Goal: Task Accomplishment & Management: Complete application form

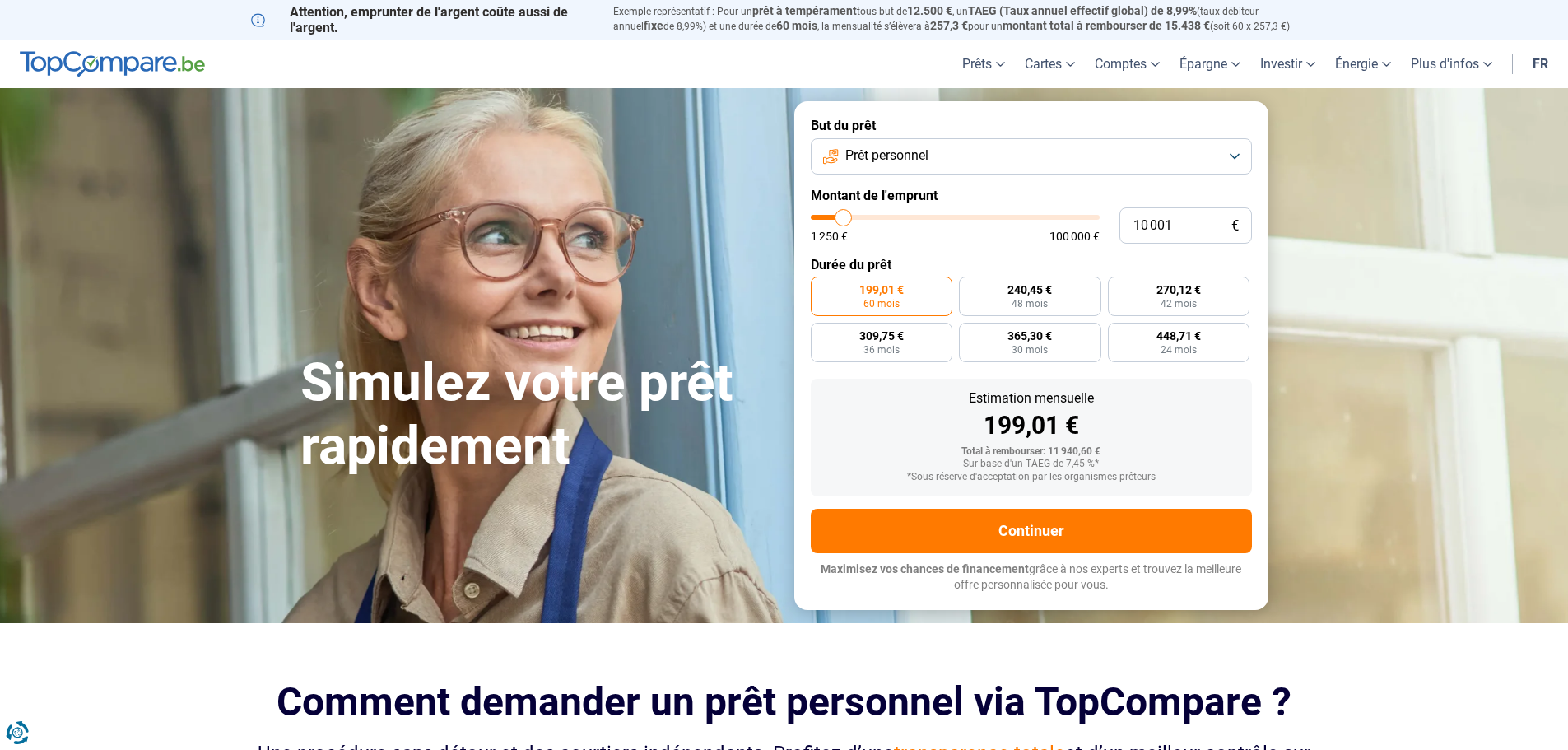
click at [901, 165] on button "Prêt personnel" at bounding box center [1031, 156] width 441 height 37
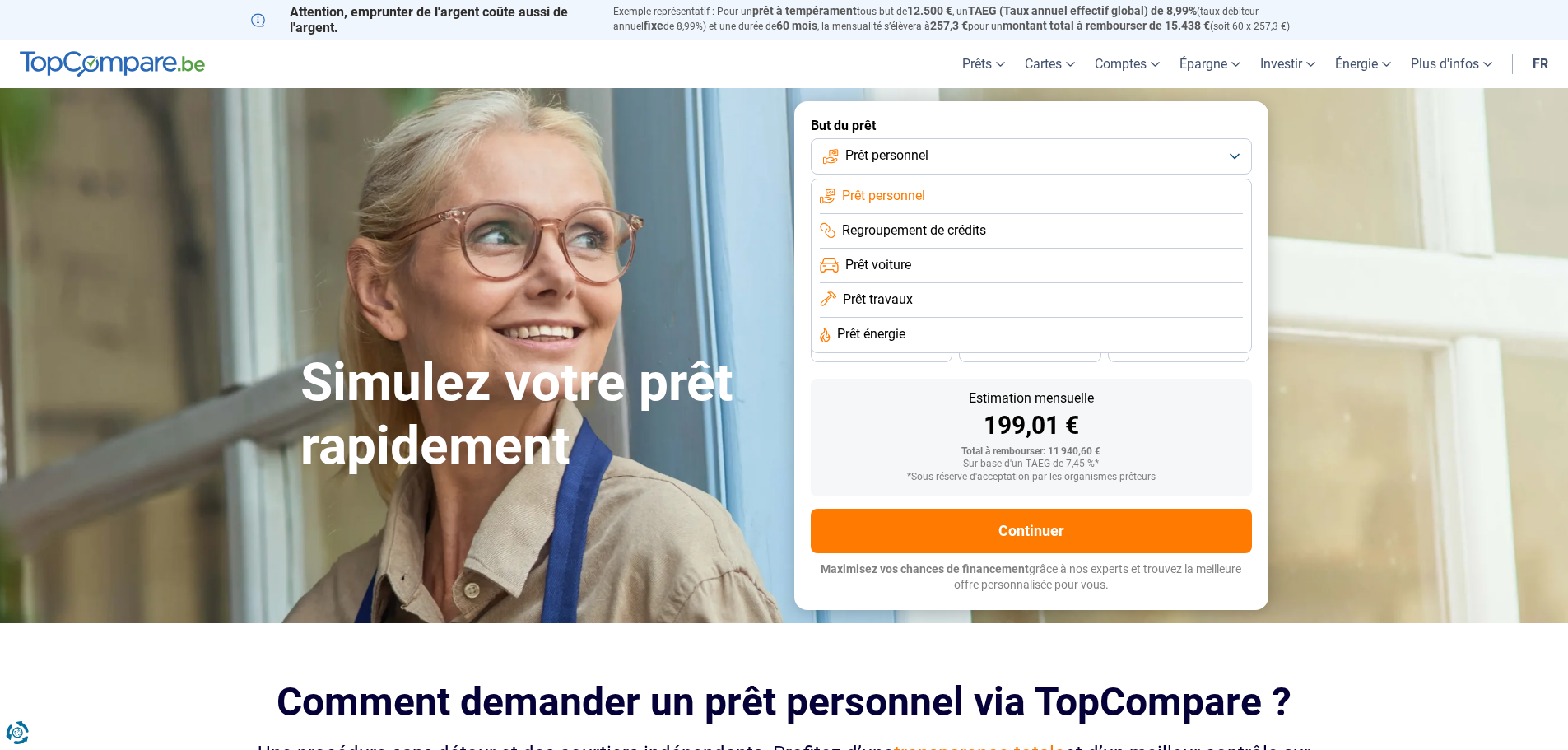
click at [934, 227] on span "Regroupement de crédits" at bounding box center [914, 230] width 144 height 18
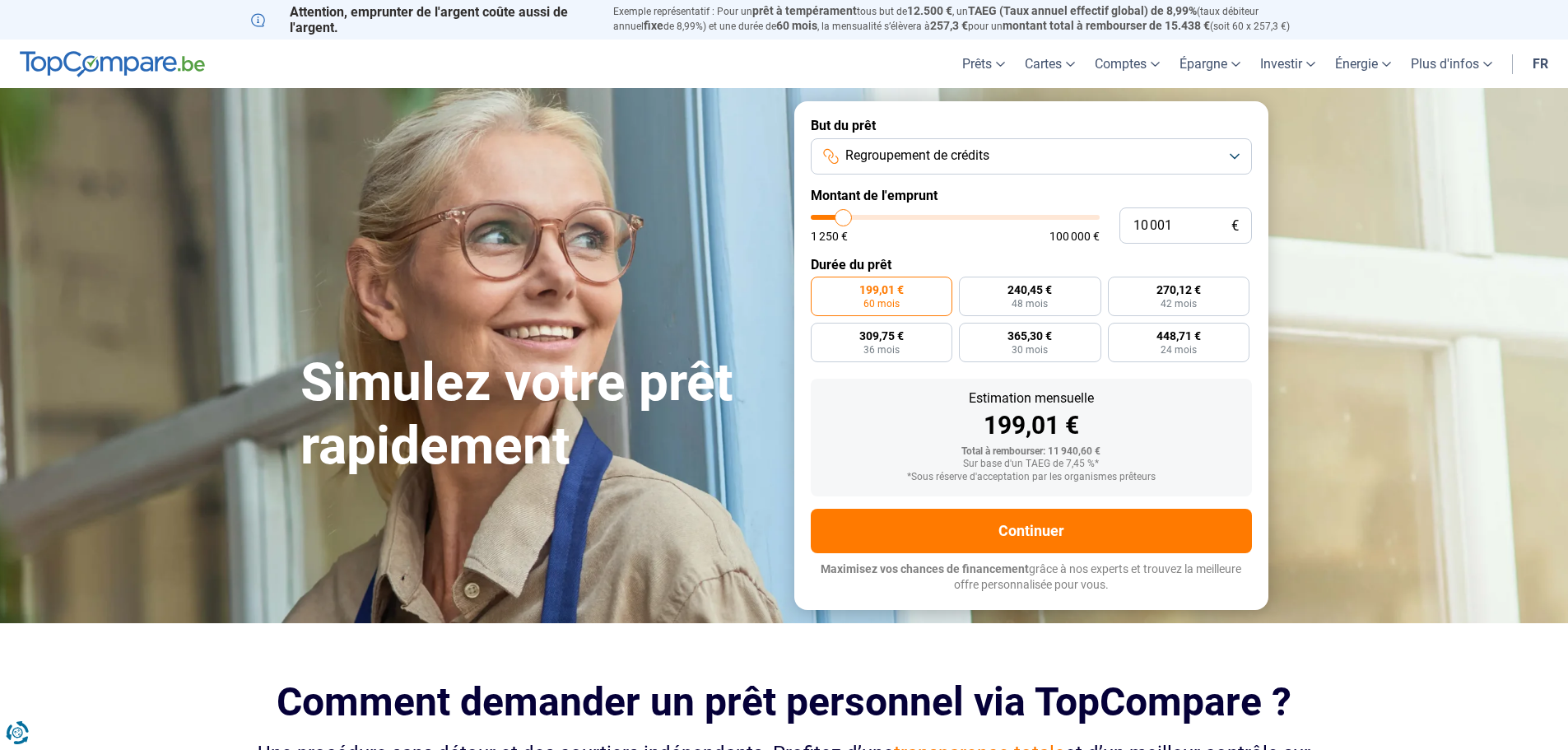
type input "16 250"
type input "16250"
click at [860, 218] on input "range" at bounding box center [955, 217] width 289 height 5
radio input "false"
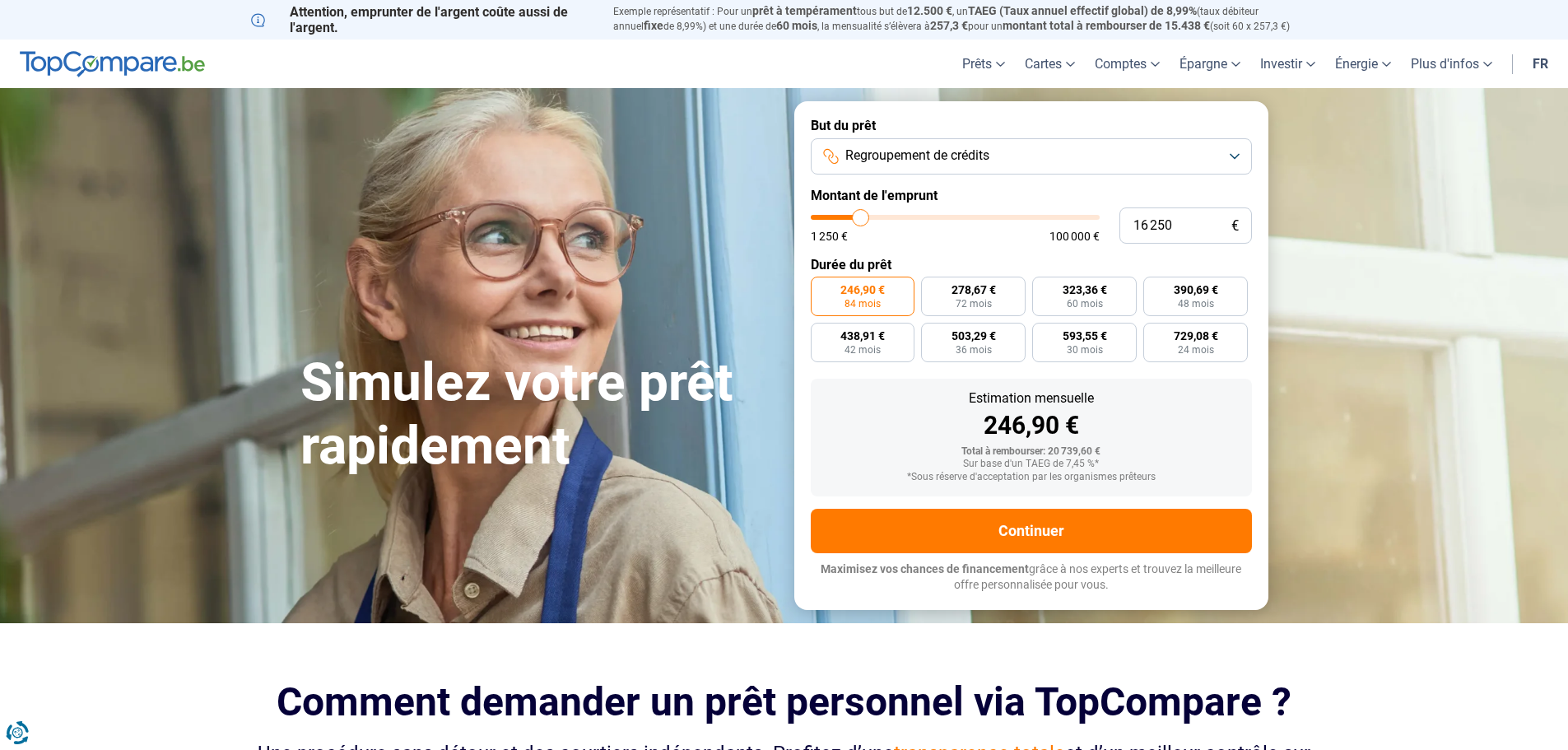
click at [851, 215] on input "range" at bounding box center [955, 217] width 289 height 5
click at [873, 165] on button "Regroupement de crédits" at bounding box center [1031, 156] width 441 height 37
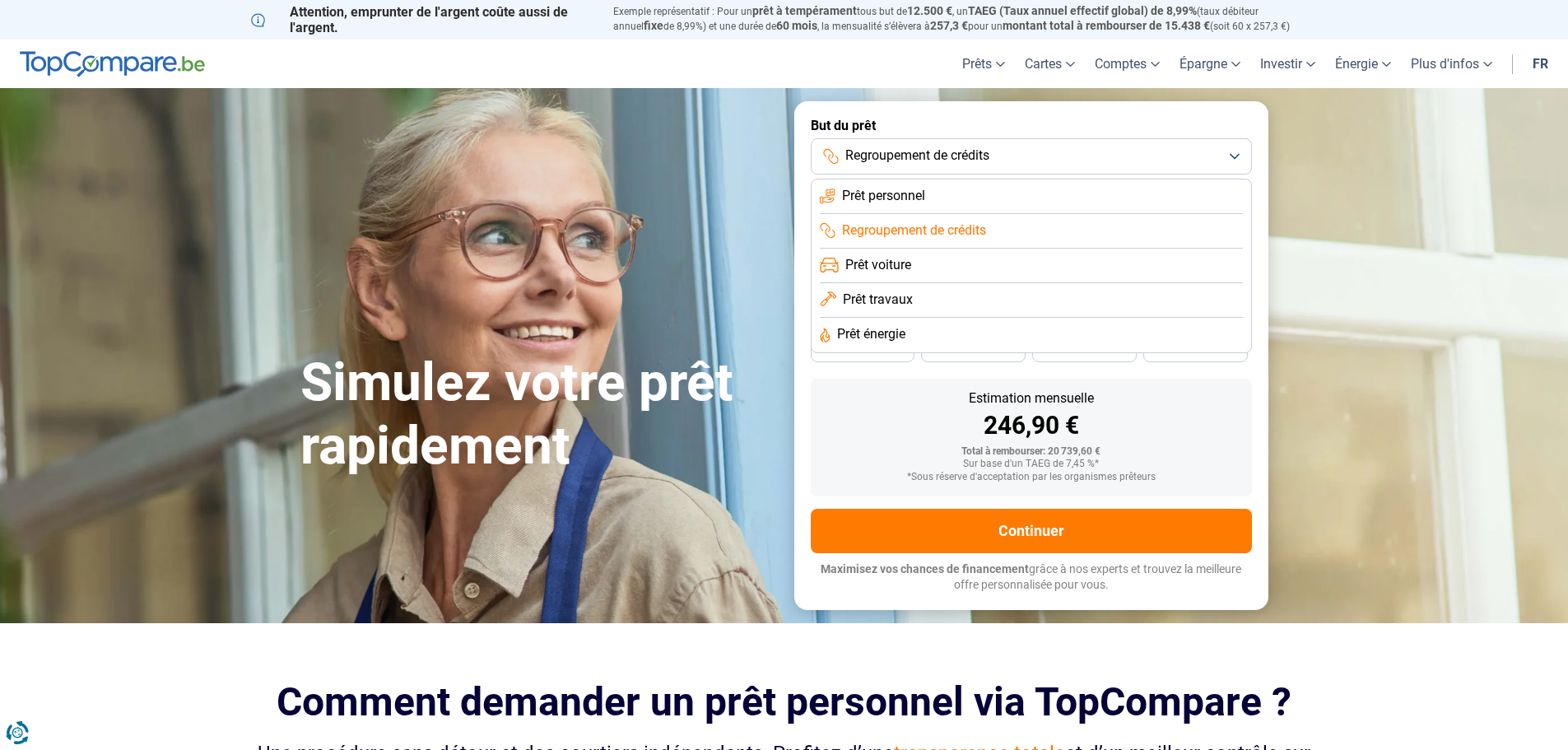
click at [938, 206] on li "Prêt personnel" at bounding box center [1031, 196] width 423 height 35
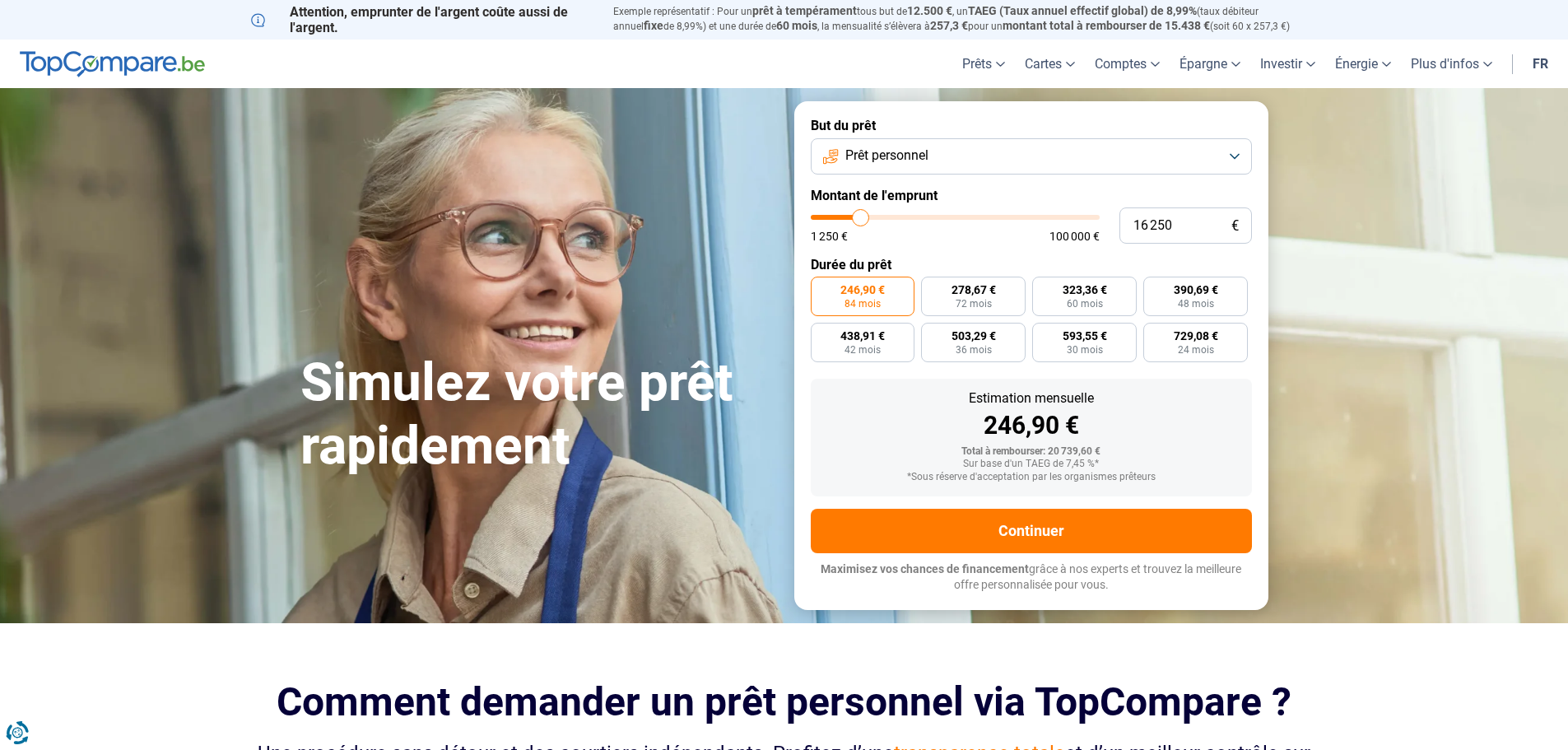
type input "16 500"
type input "16500"
type input "17 000"
type input "17000"
type input "17 250"
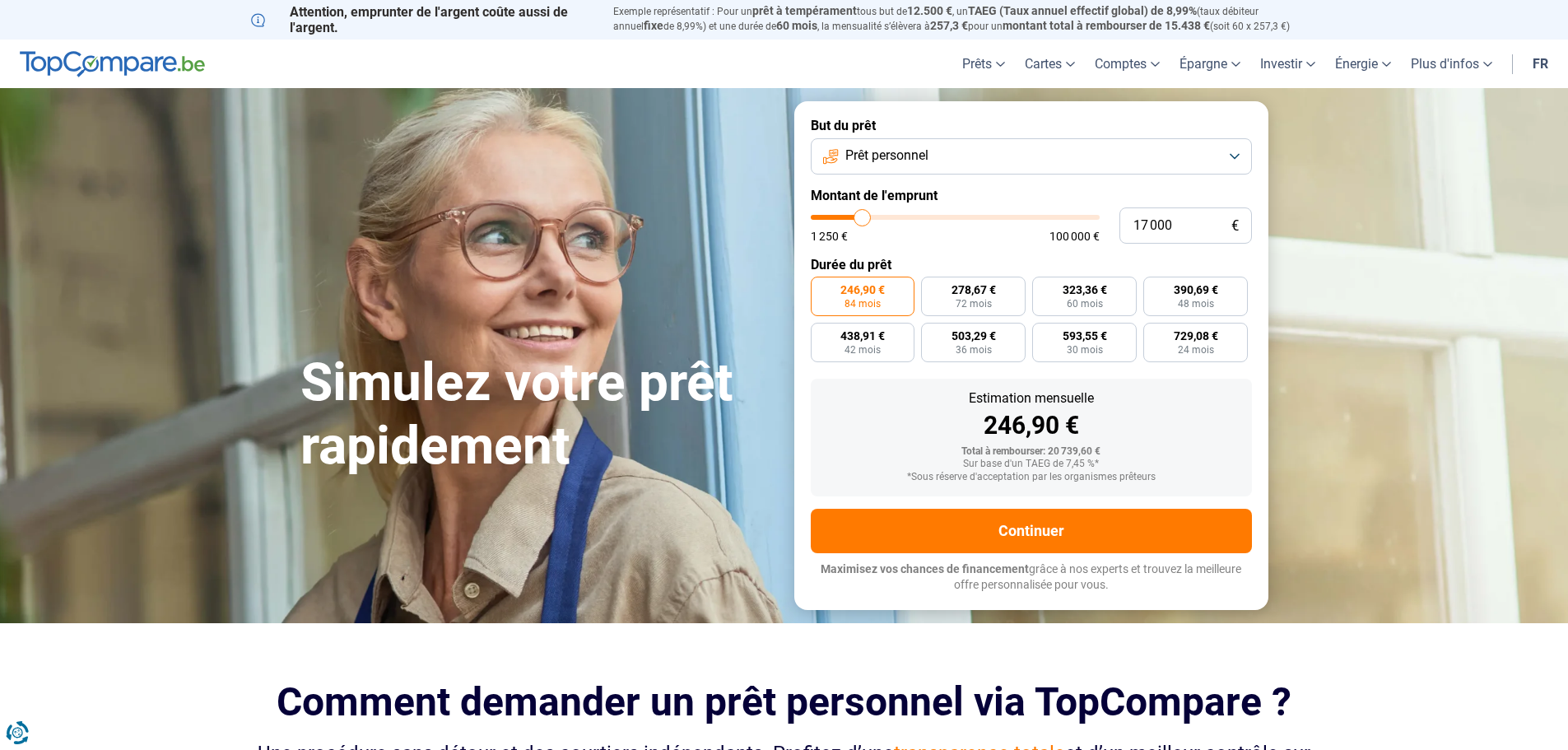
type input "17250"
type input "17 500"
type input "17500"
type input "17 750"
type input "17750"
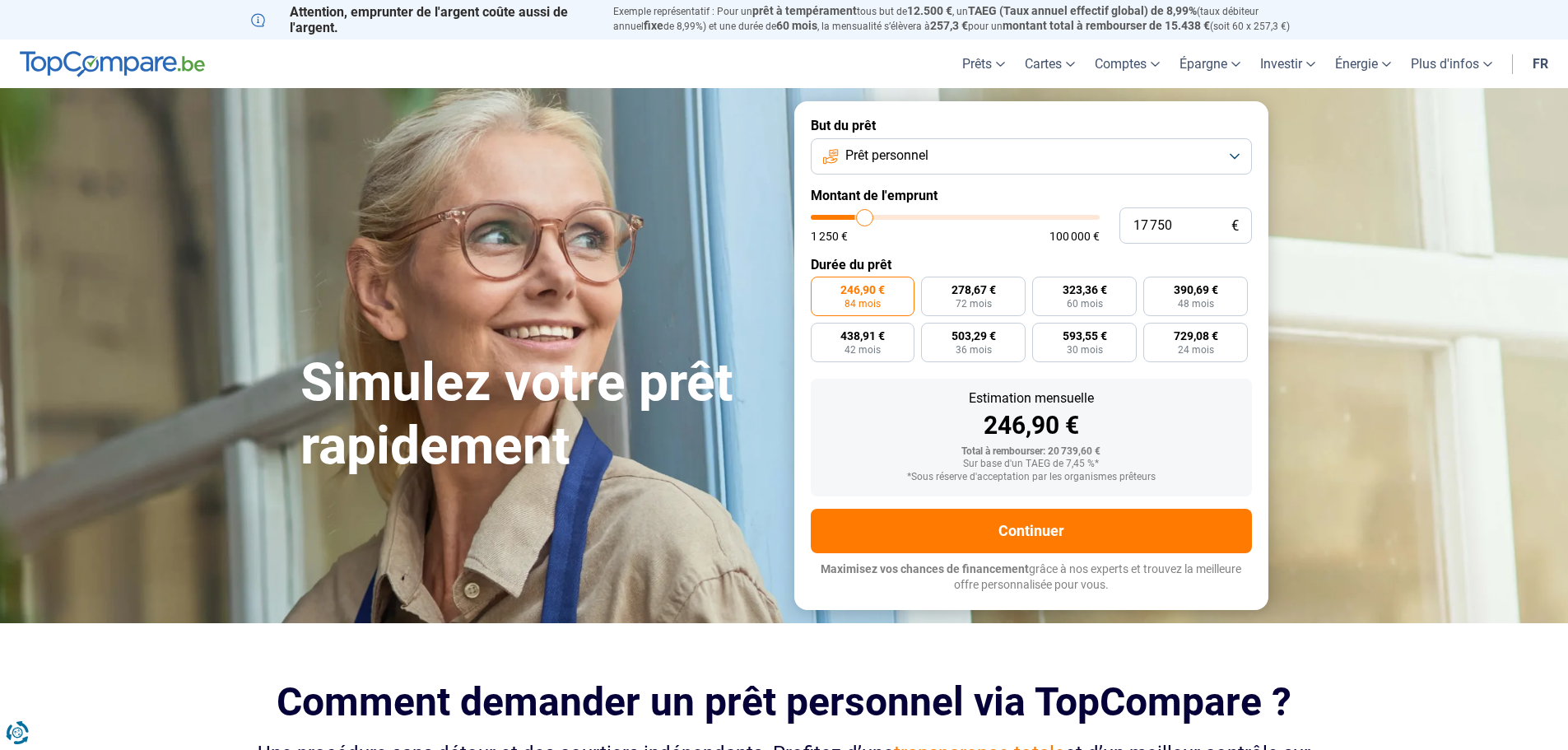
type input "18 500"
type input "18500"
type input "19 000"
type input "19000"
type input "19 750"
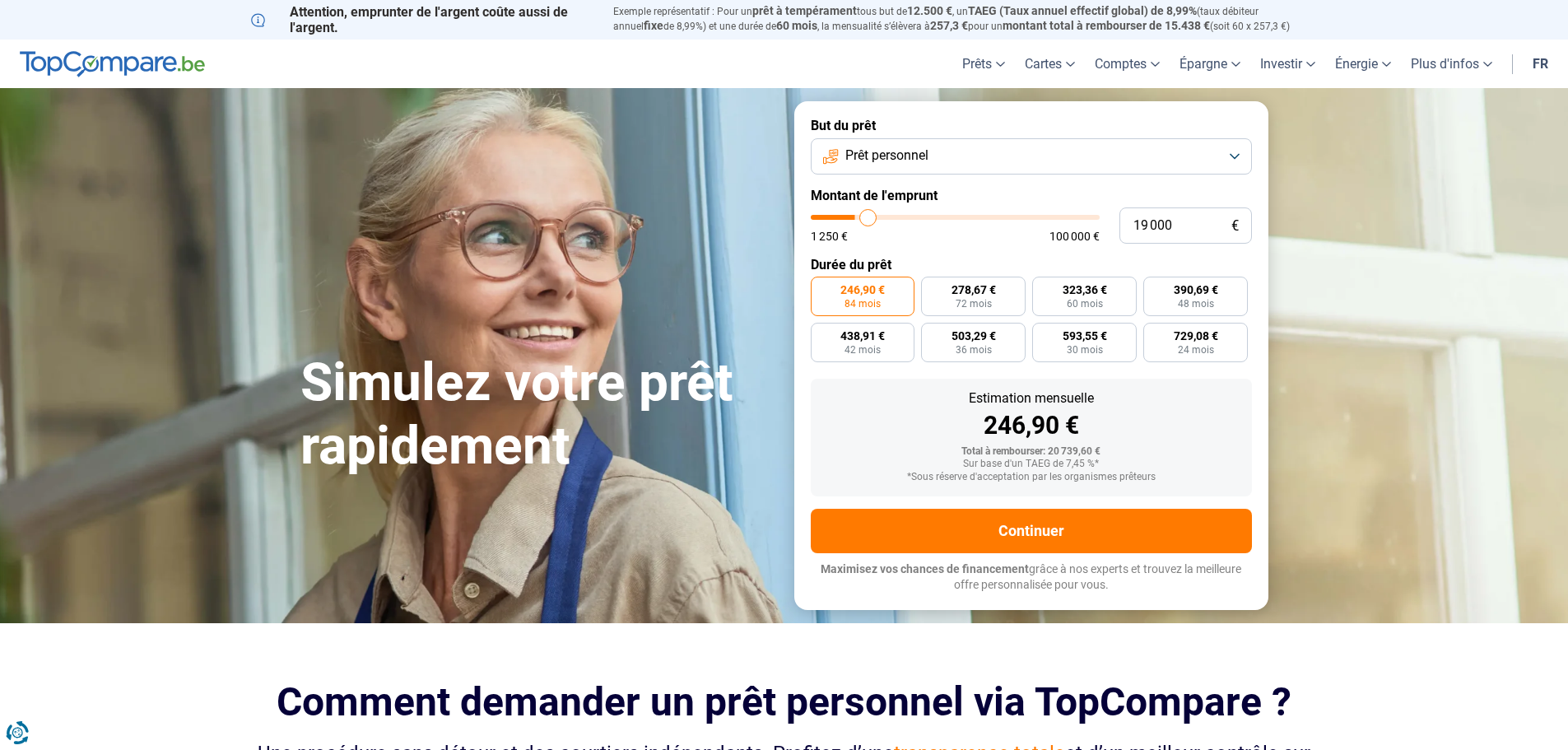
type input "19750"
type input "20 250"
type input "20250"
type input "21 250"
type input "21250"
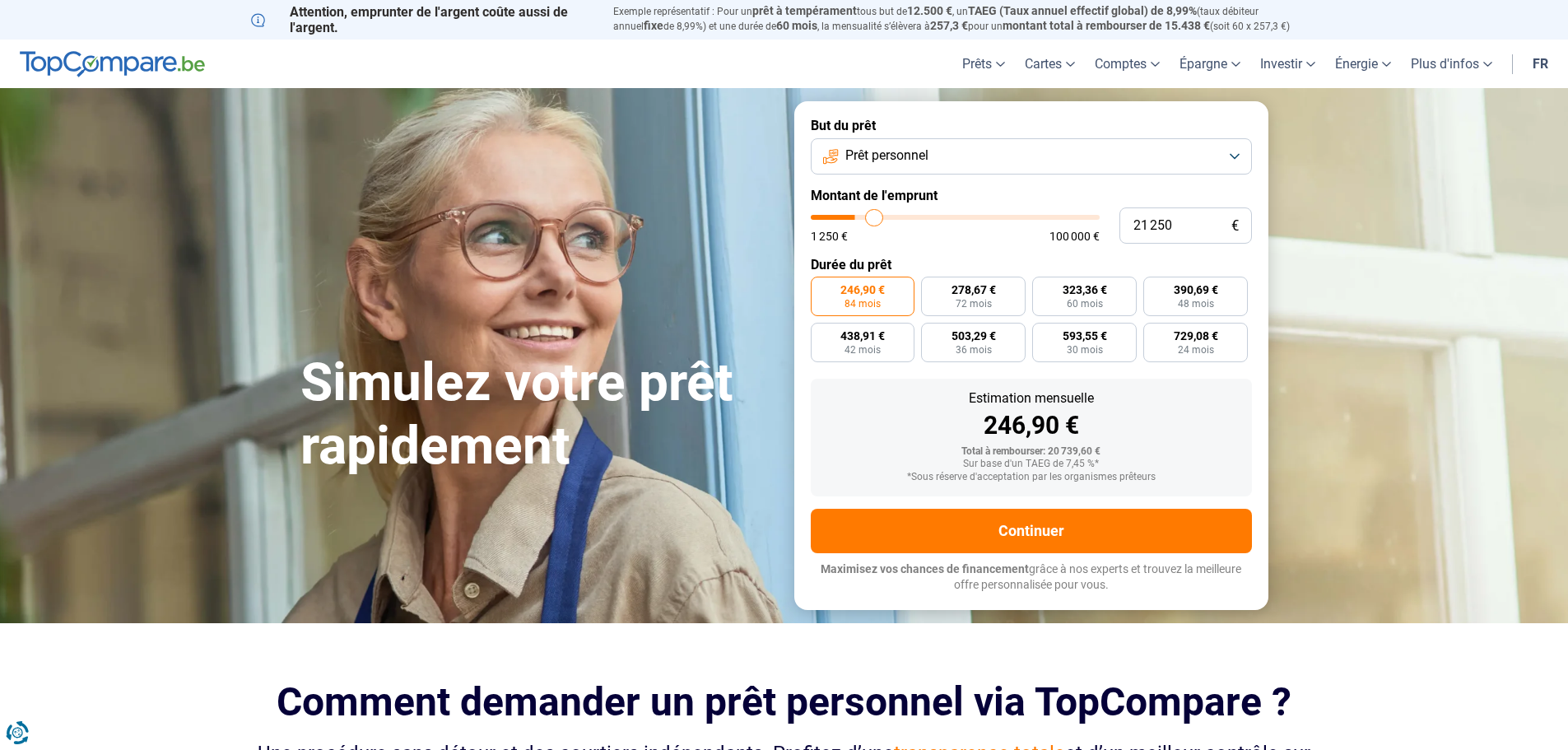
type input "21 750"
type input "21750"
type input "22 250"
type input "22250"
type input "23 500"
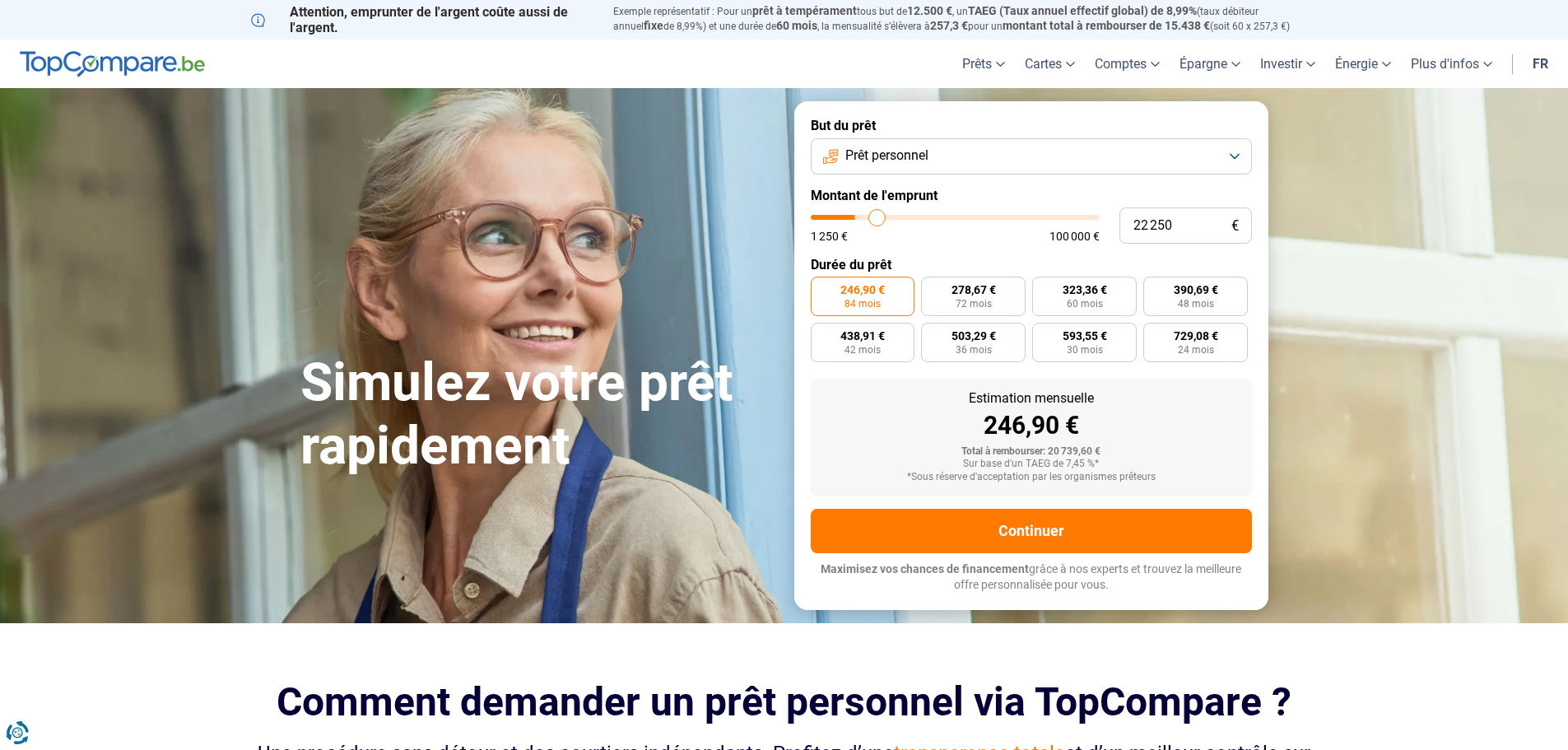
type input "23500"
type input "24 250"
type input "24250"
type input "25 000"
type input "25000"
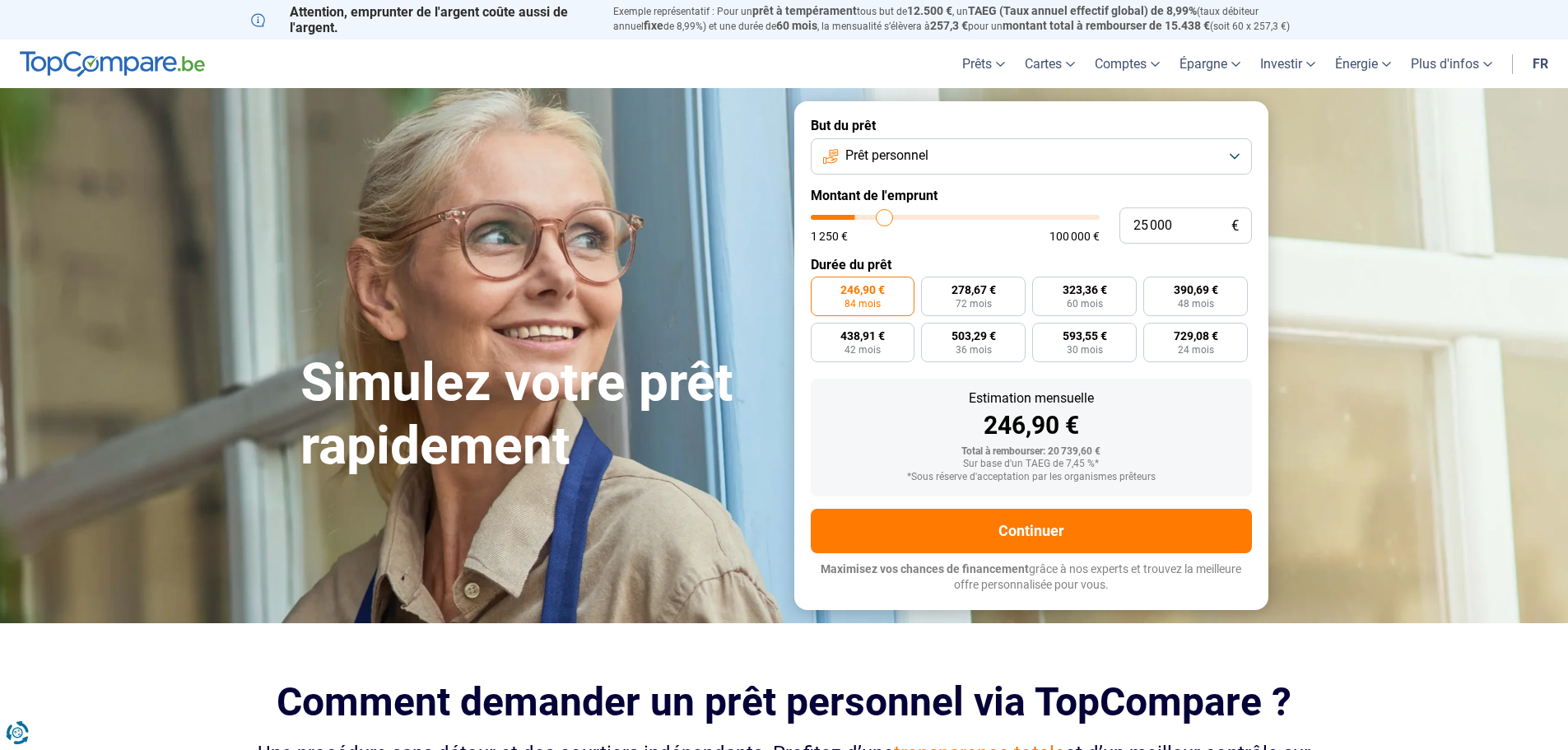
type input "26 000"
type input "26000"
type input "26 750"
type input "26750"
type input "27 750"
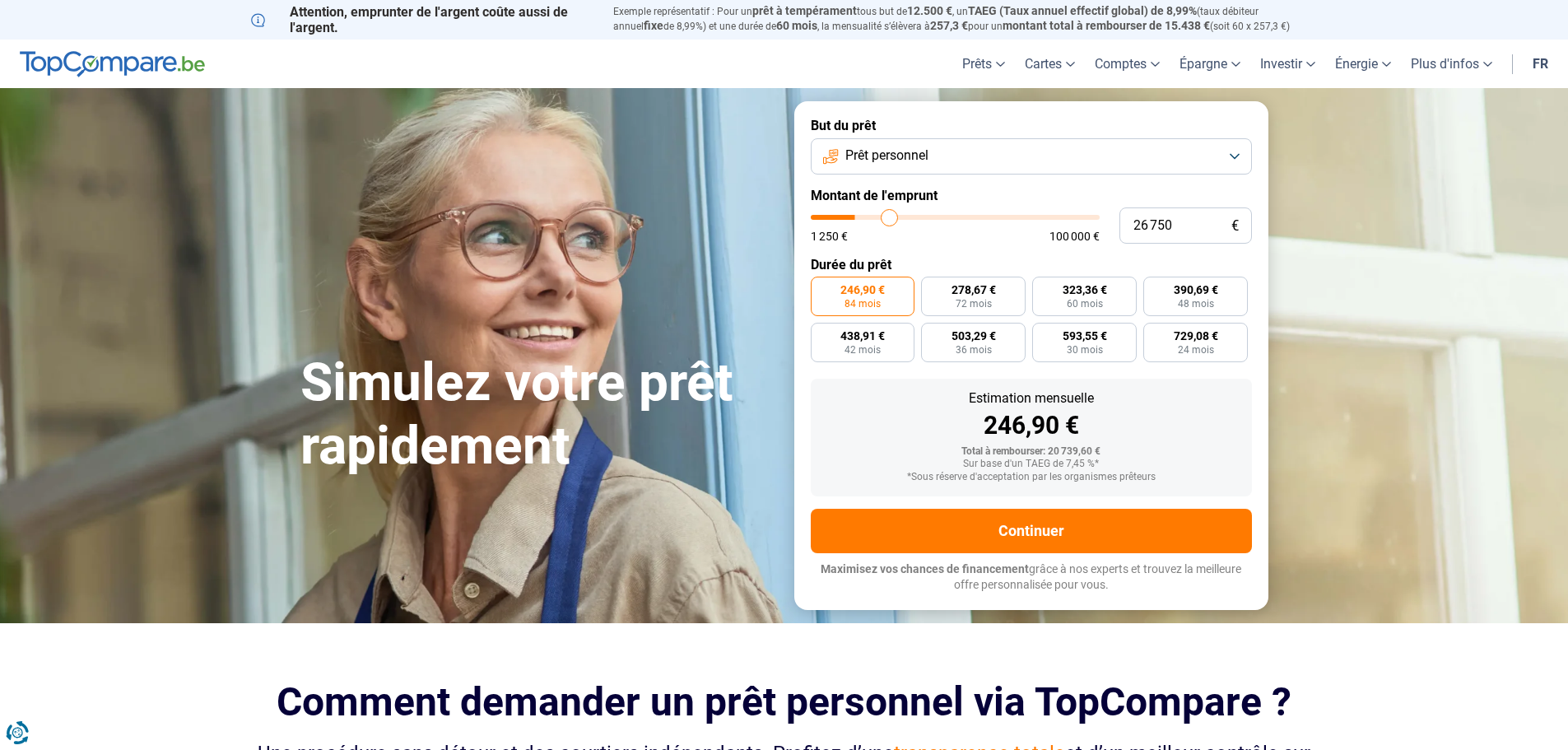
type input "27750"
type input "29 000"
type input "29000"
type input "29 750"
type input "29750"
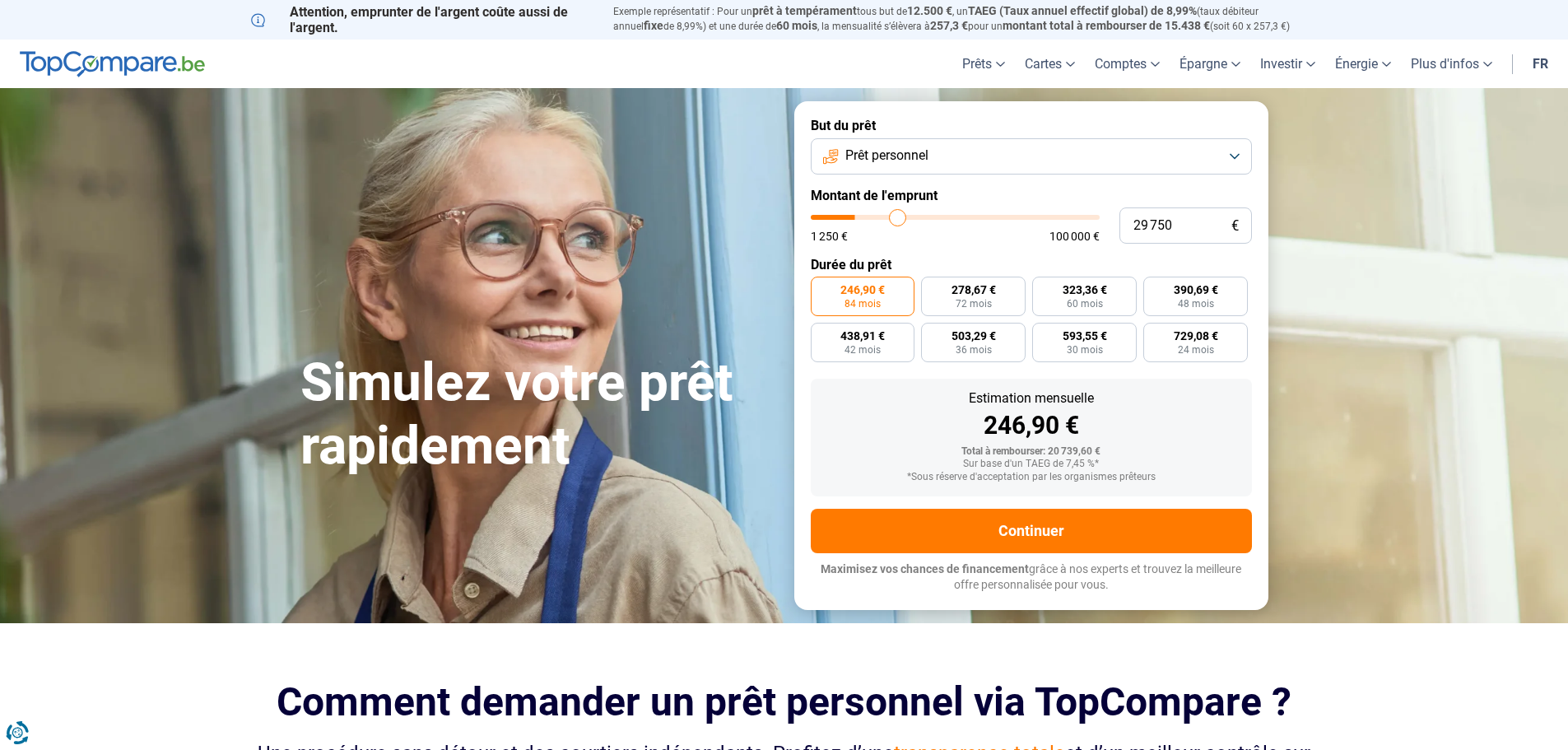
type input "30 750"
type input "30750"
type input "31 750"
type input "31750"
type input "32 500"
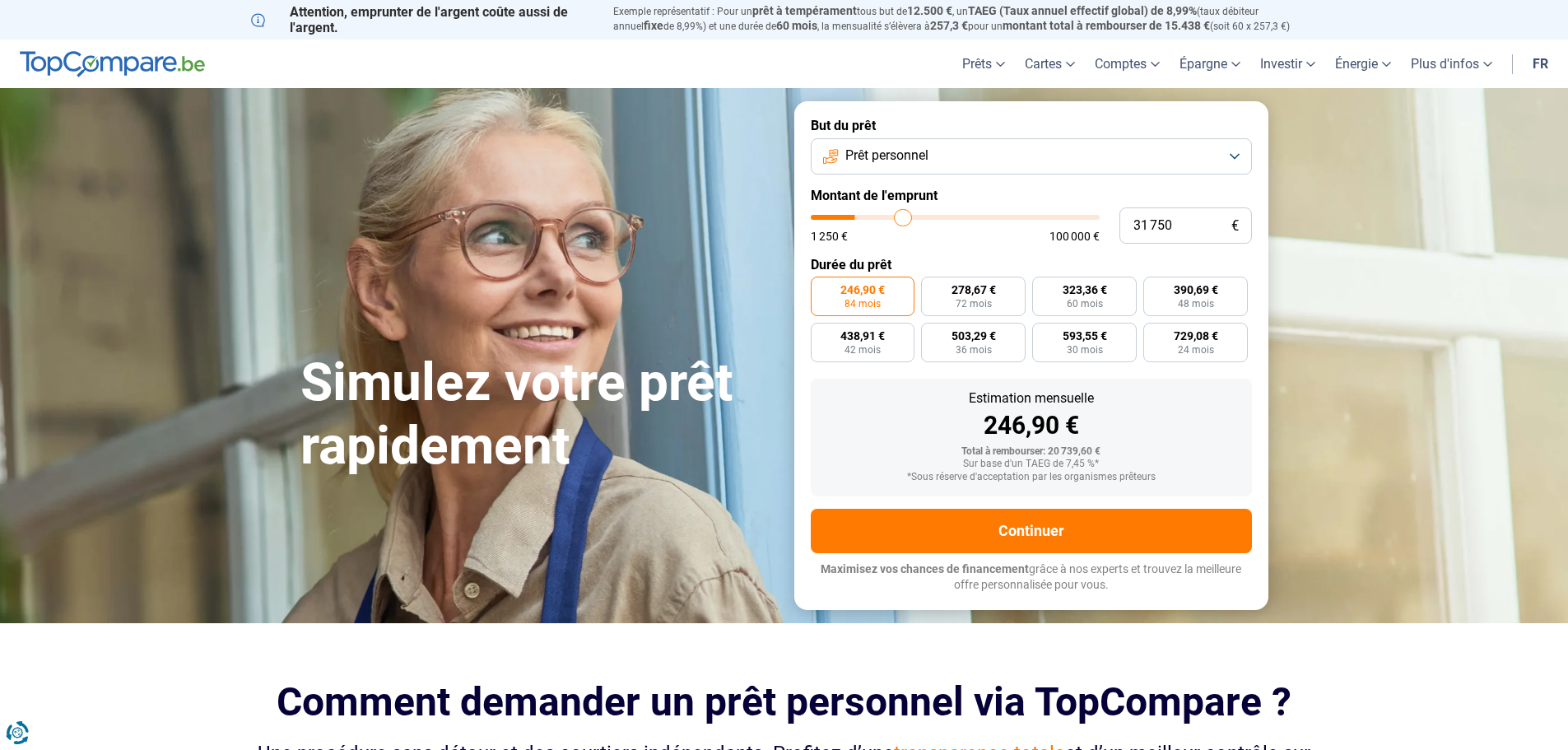
type input "32500"
type input "33 750"
type input "33750"
type input "35 000"
type input "35000"
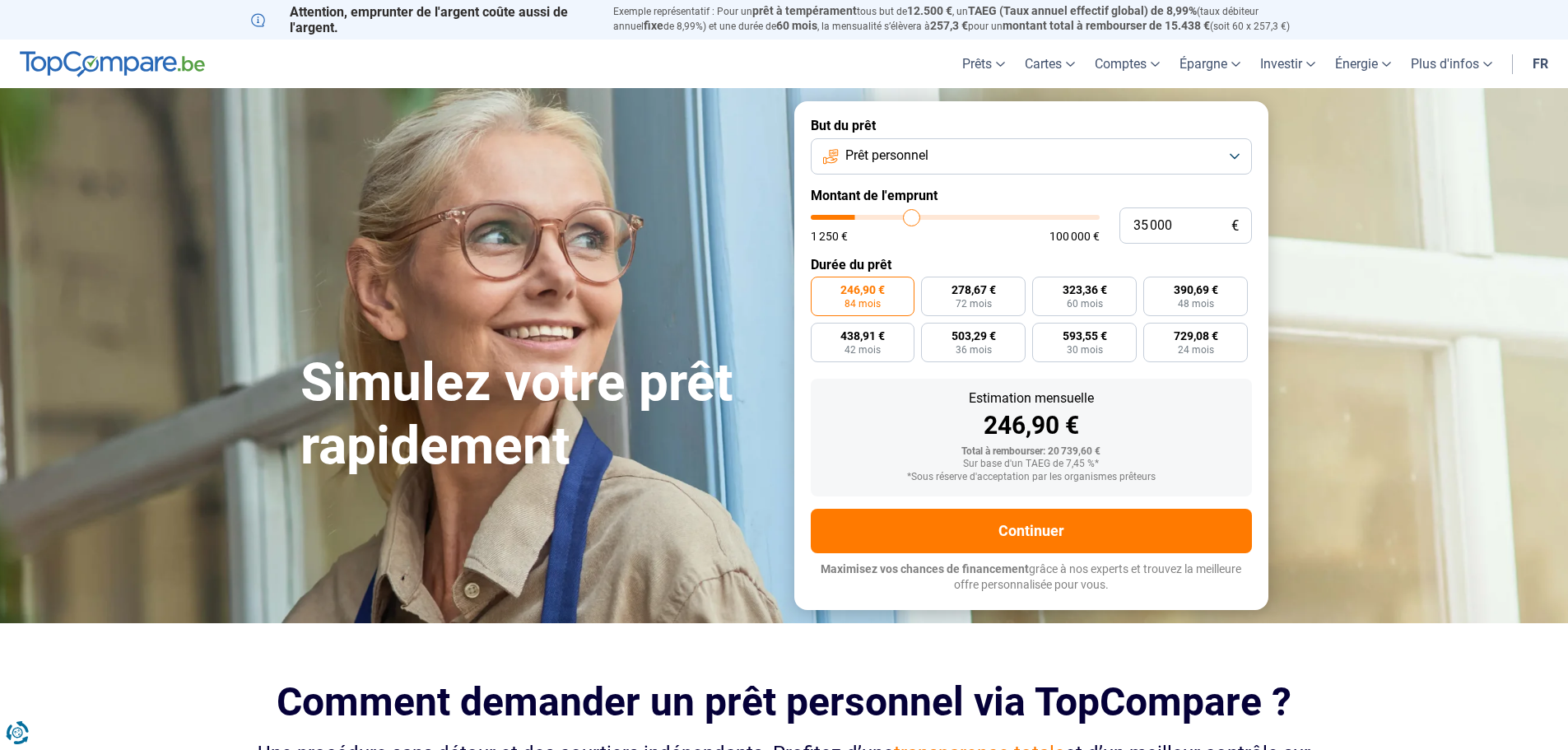
type input "36 250"
type input "36250"
type input "37 000"
type input "37000"
type input "38 000"
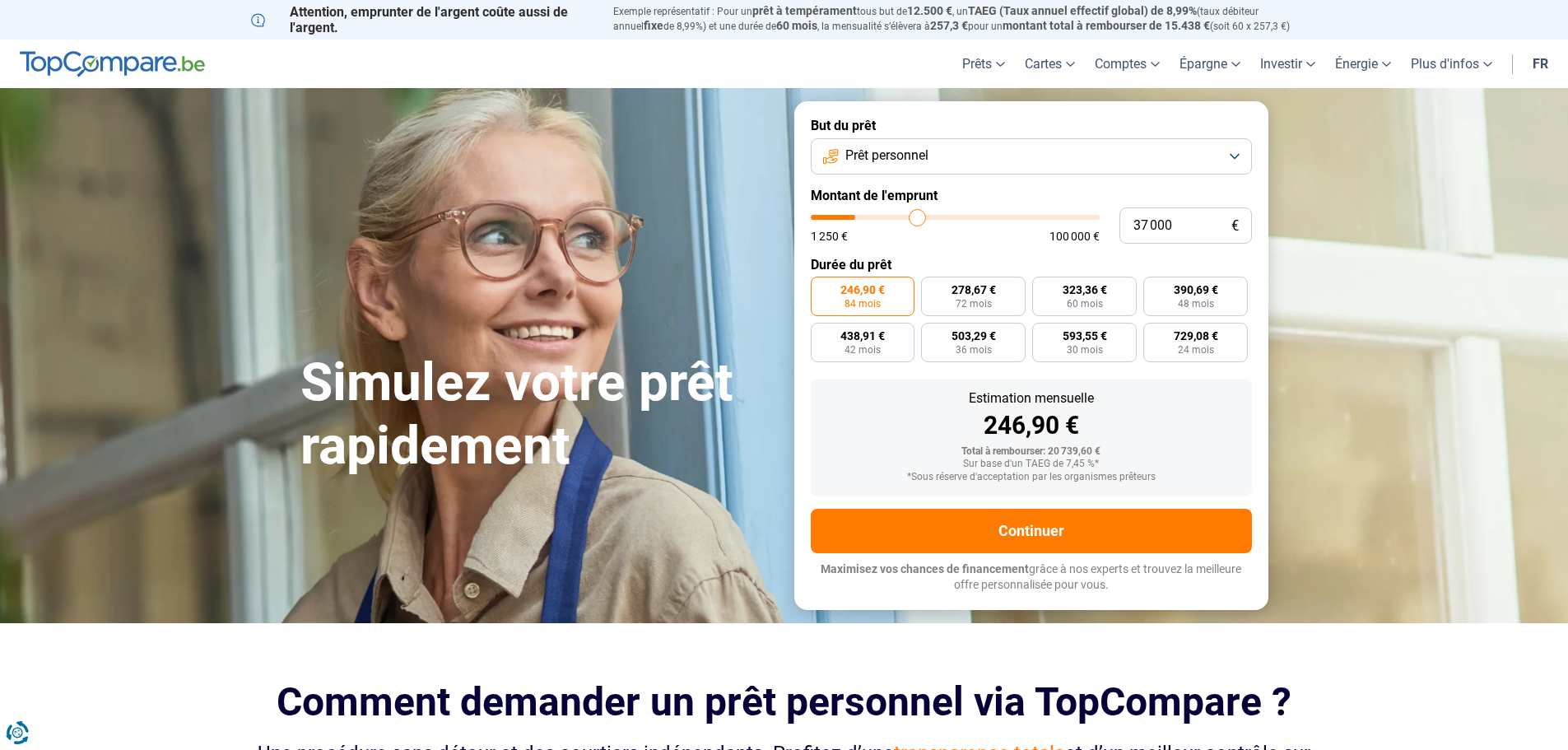
type input "38000"
type input "38 750"
type input "38750"
type input "39 750"
type input "39750"
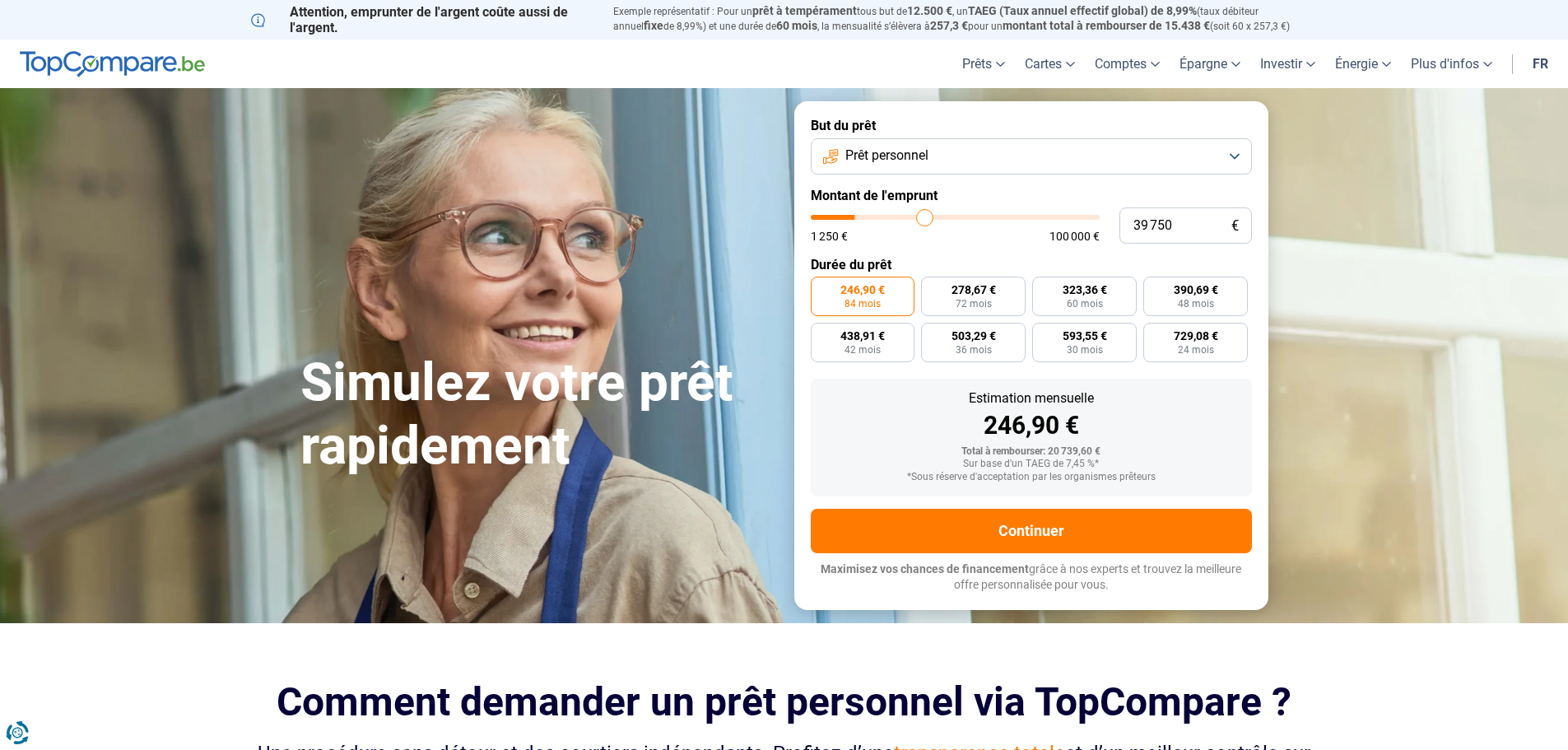
type input "41 250"
type input "41250"
type input "42 500"
type input "42500"
type input "43 000"
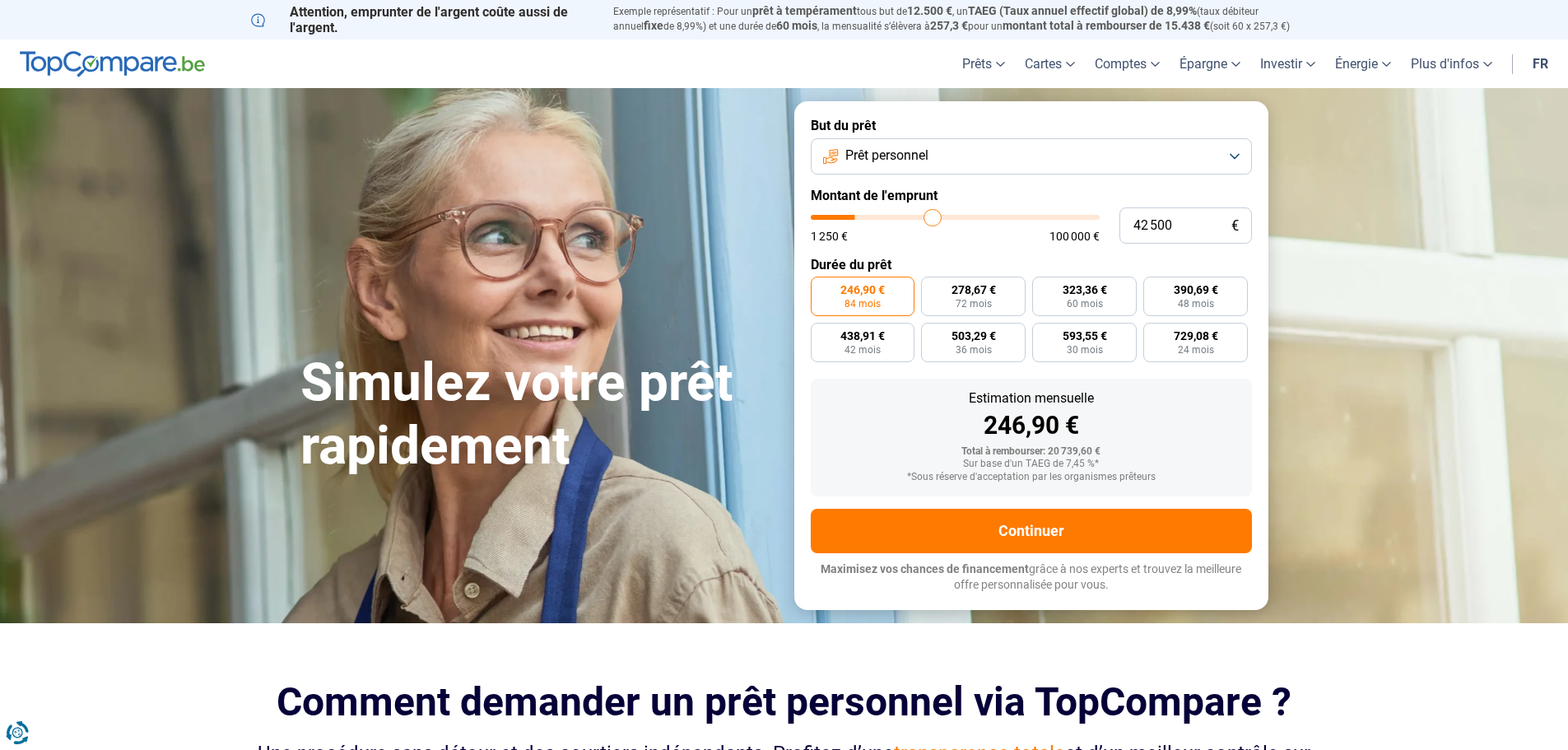
type input "43000"
type input "43 500"
type input "43500"
type input "44 000"
type input "44000"
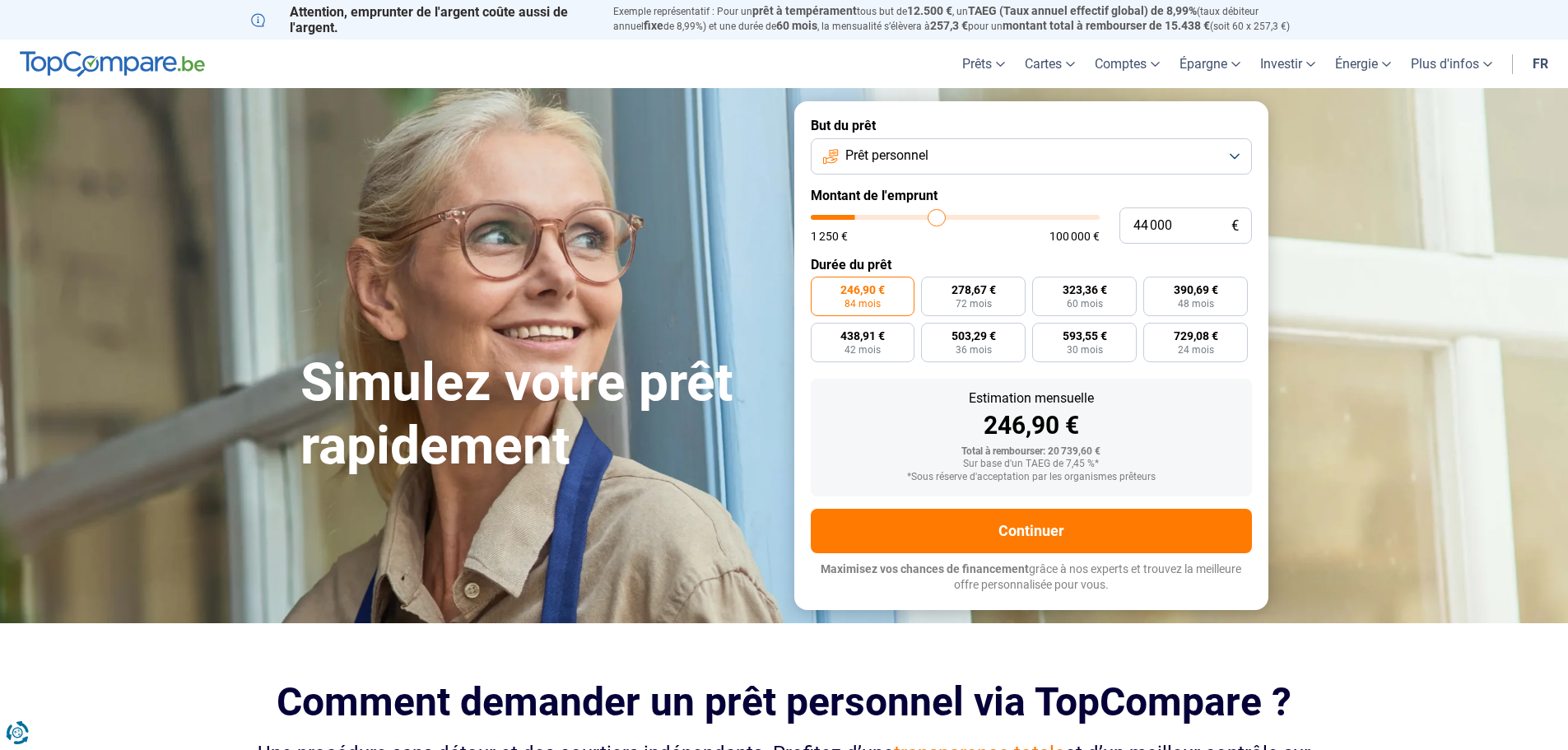
type input "44 250"
type input "44250"
type input "44 500"
type input "44500"
type input "44 250"
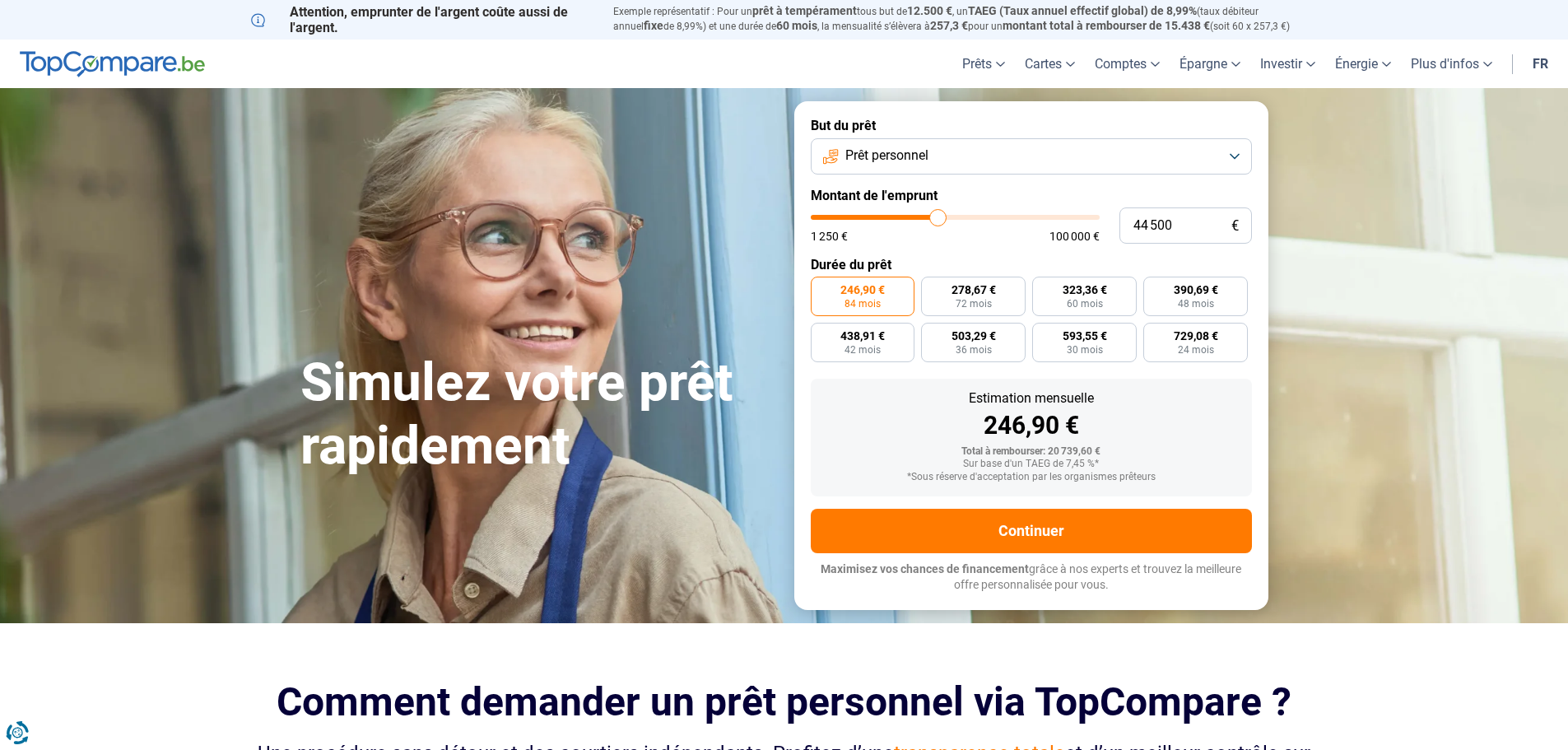
type input "44250"
type input "44 500"
type input "44500"
type input "45 000"
type input "45000"
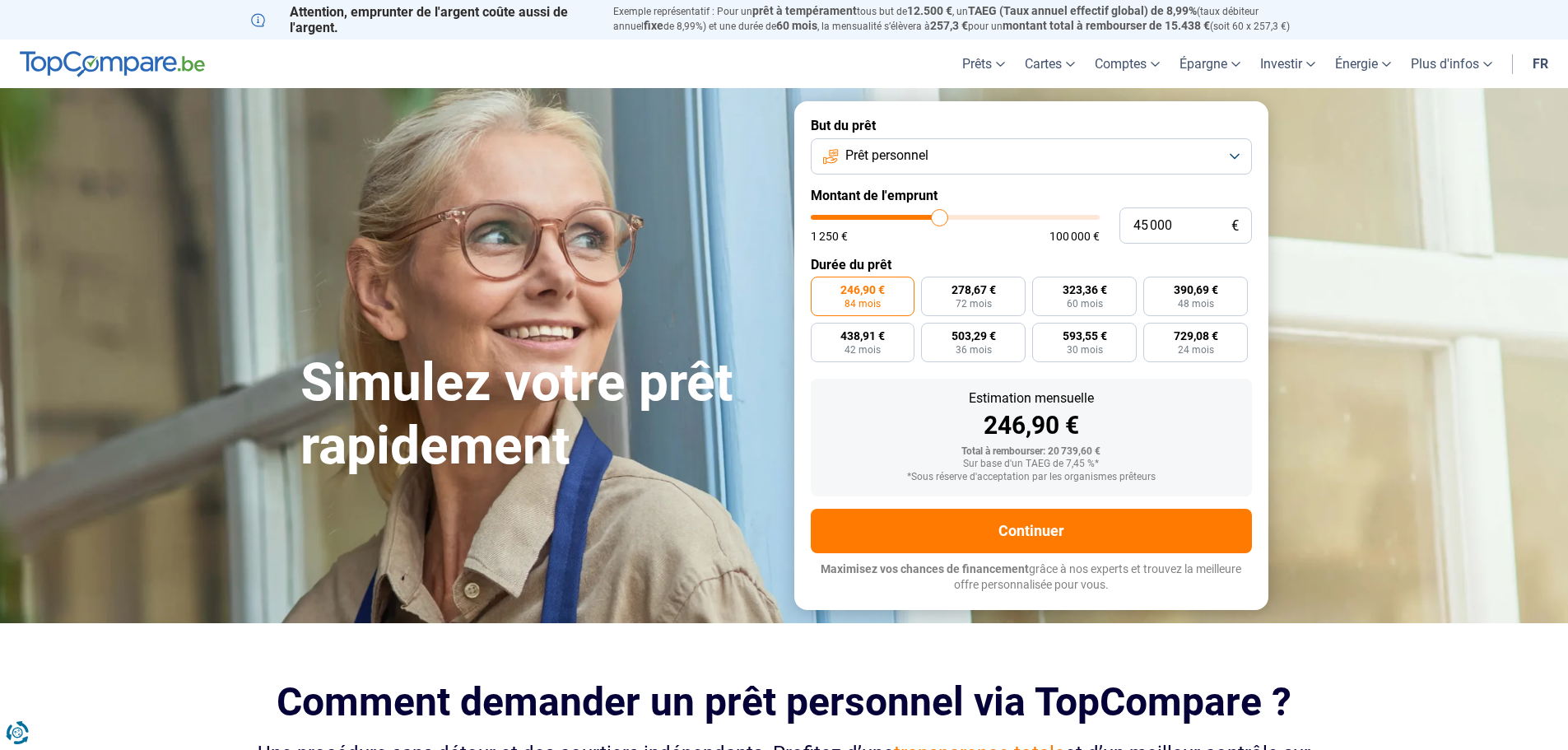
type input "45 250"
type input "45250"
type input "45 500"
type input "45500"
type input "45 750"
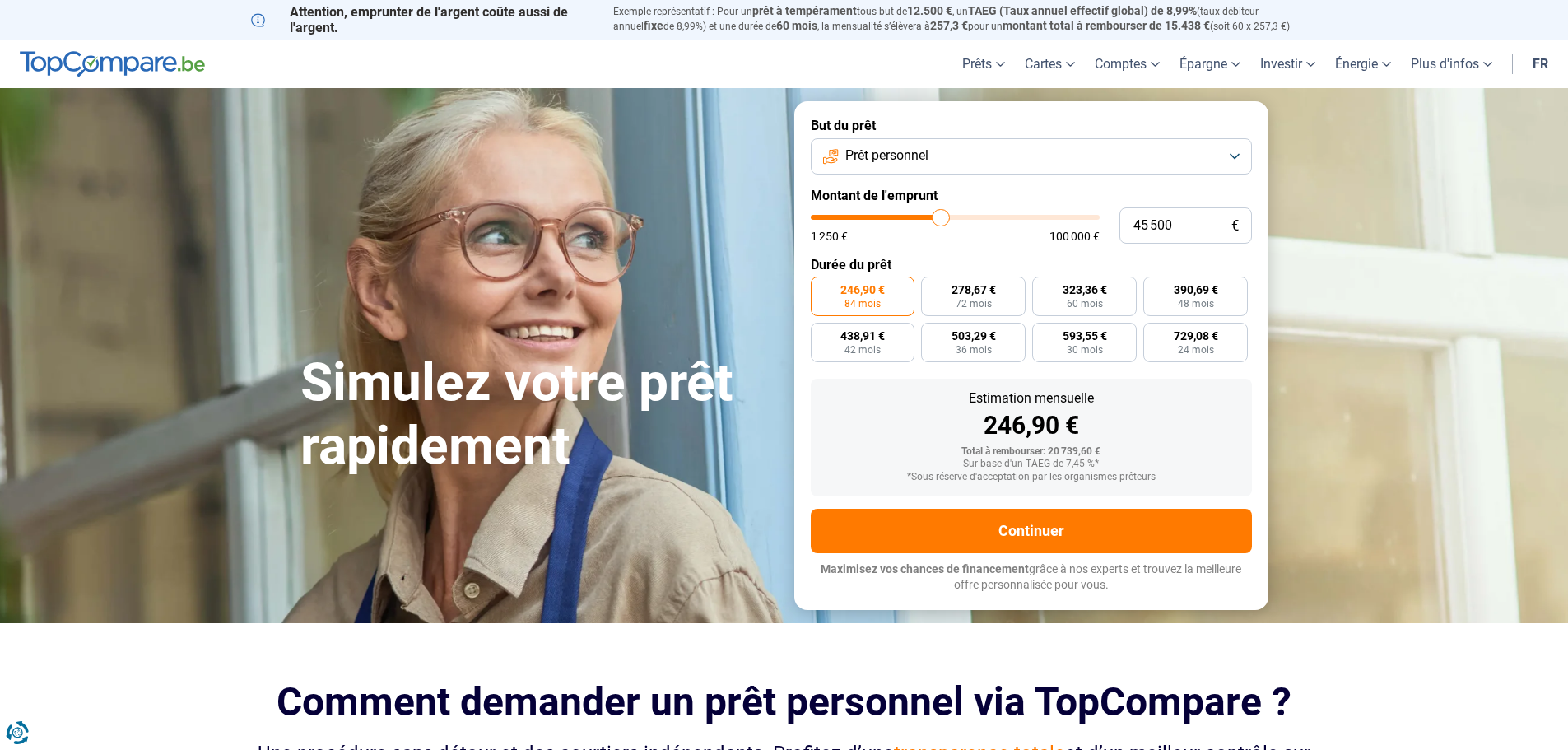
type input "45750"
type input "46 000"
type input "46000"
type input "46 500"
type input "46500"
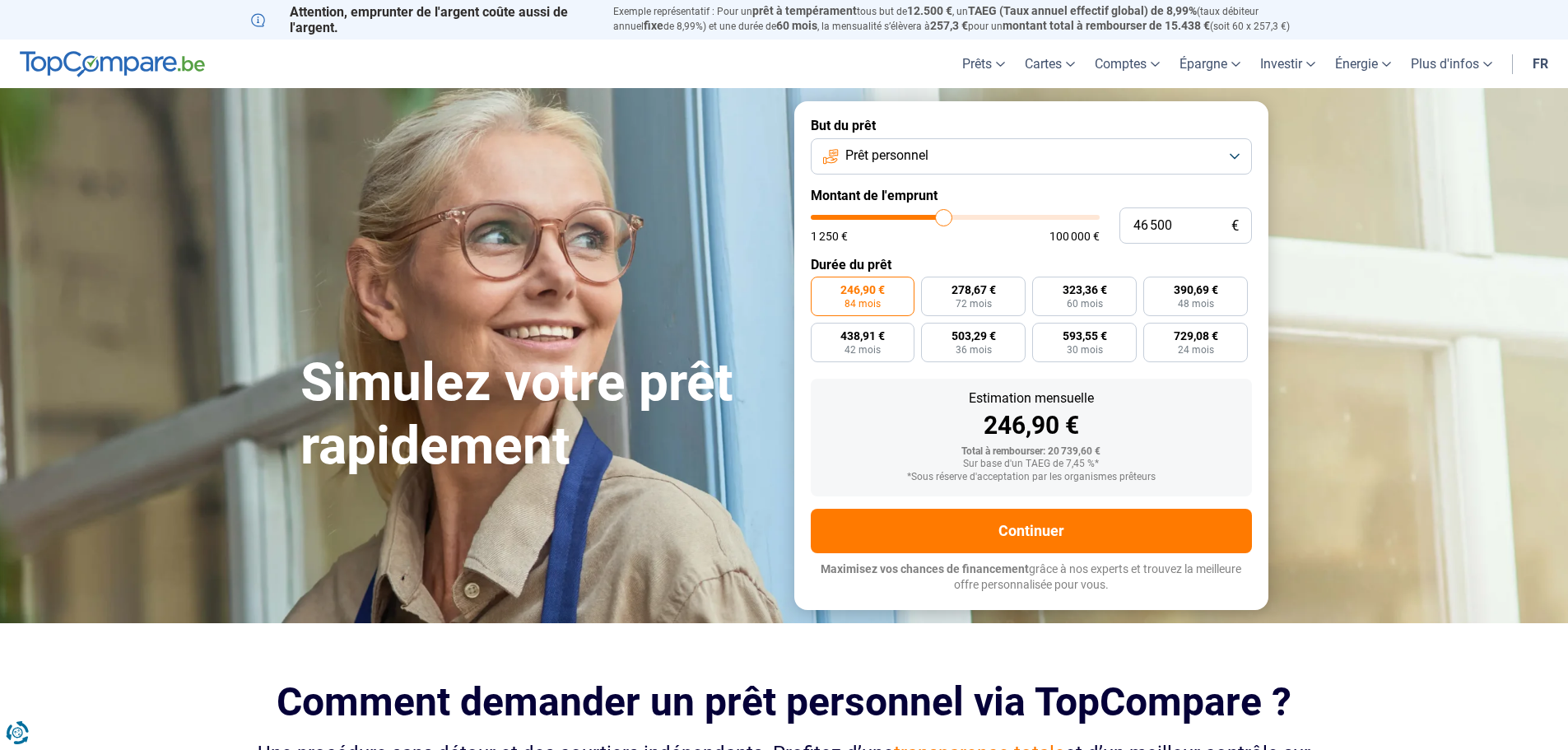
type input "46 750"
type input "46750"
type input "47 000"
type input "47000"
type input "47 250"
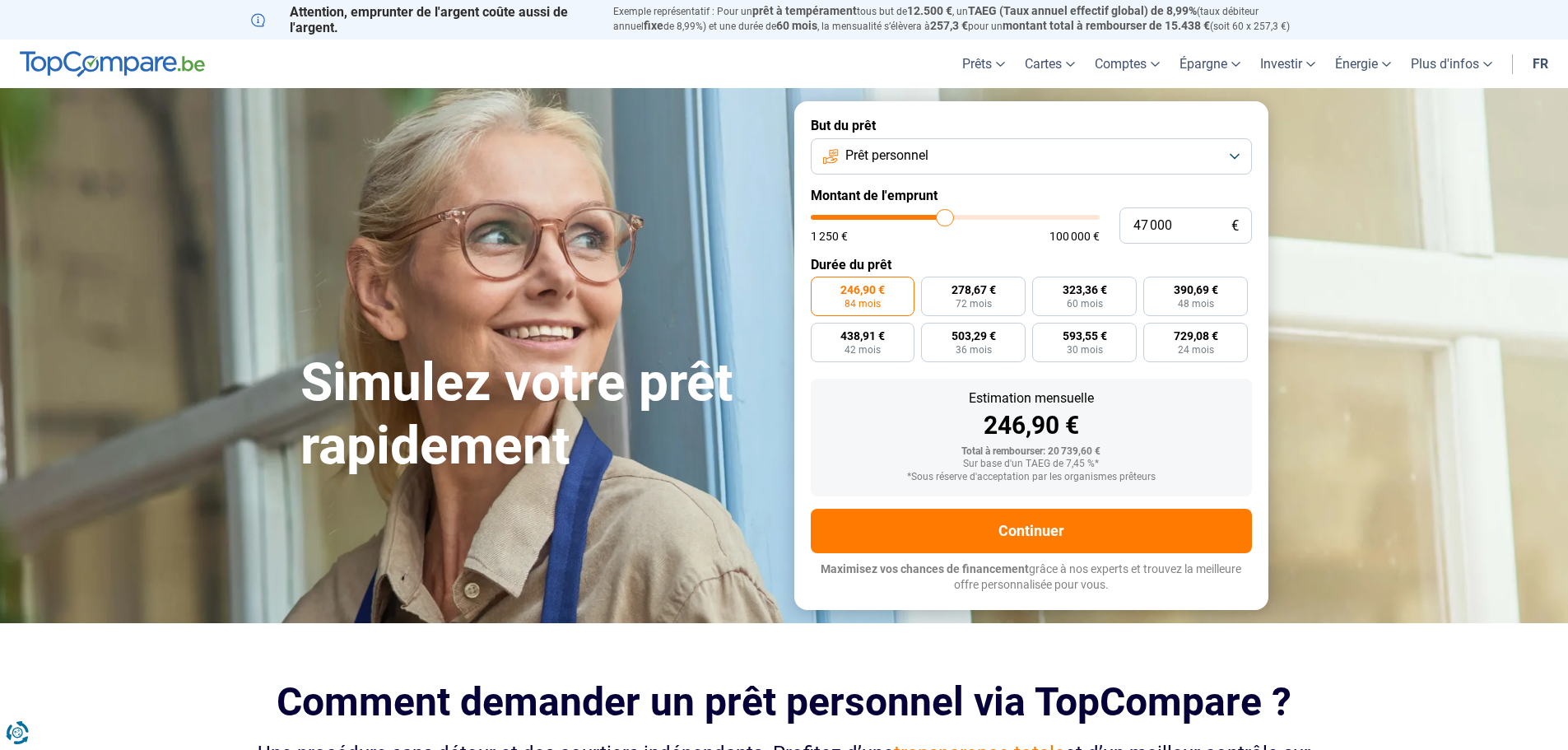
type input "47250"
type input "47 500"
type input "47500"
type input "48 000"
type input "48000"
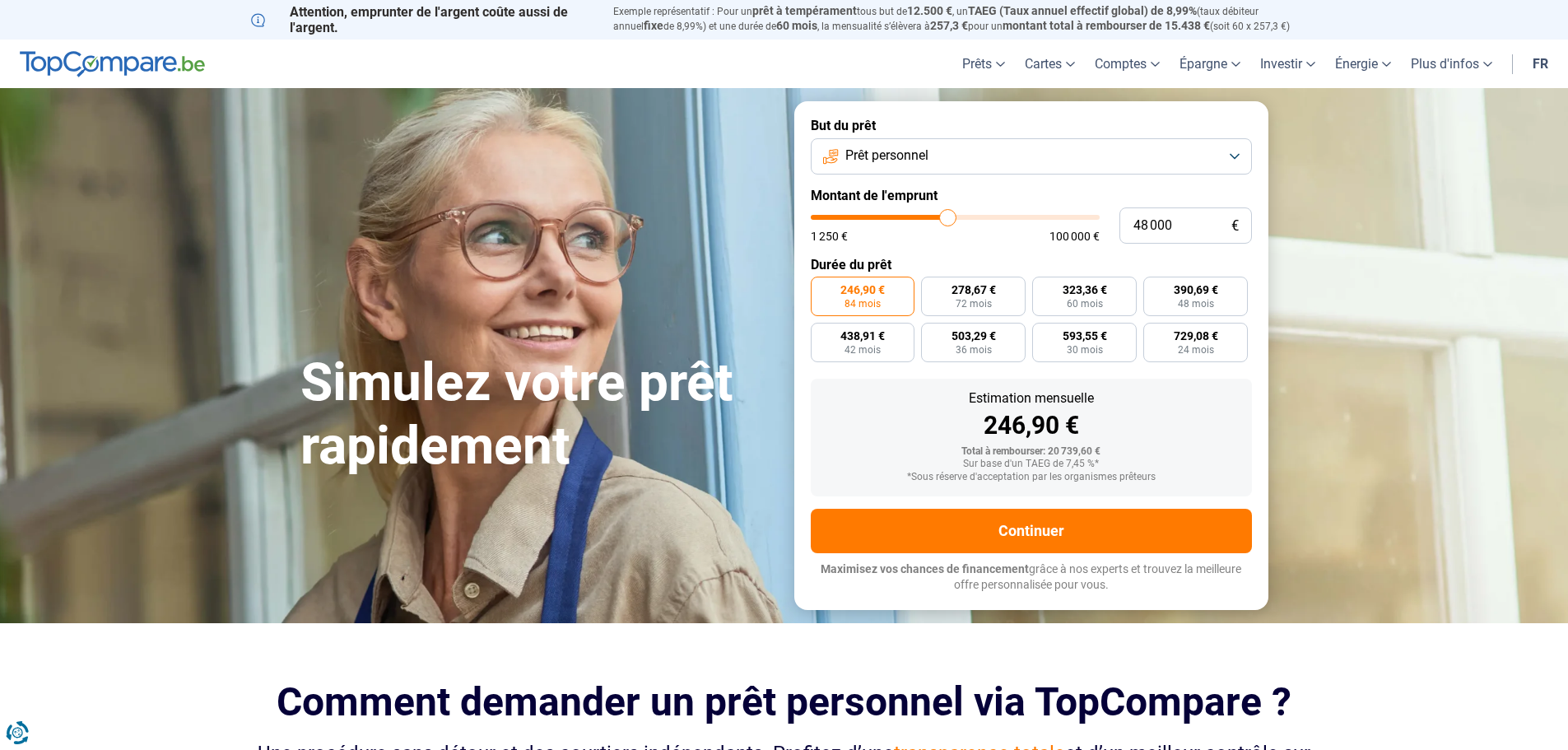
type input "48 250"
type input "48250"
type input "48 500"
type input "48500"
type input "48 750"
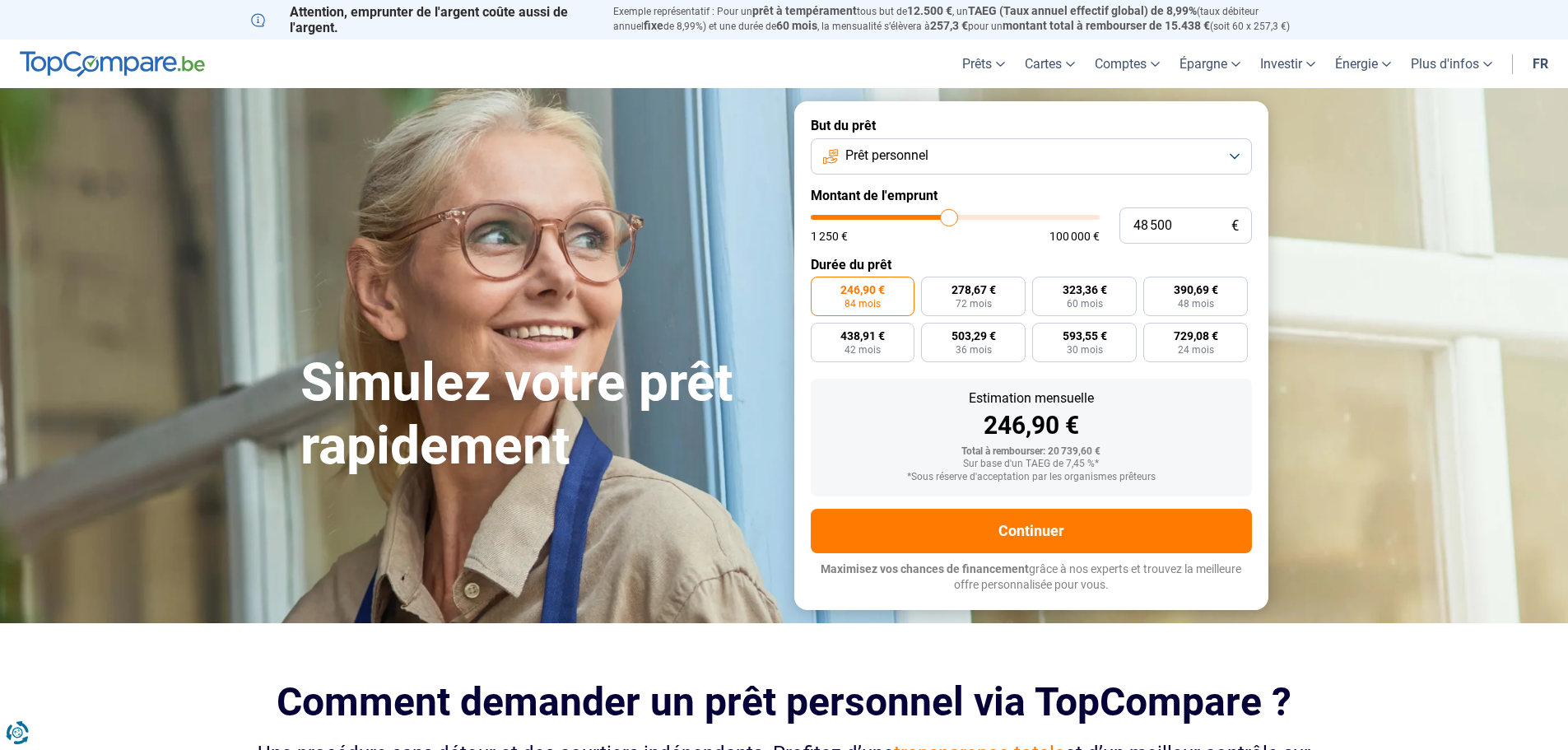
type input "48750"
type input "49 000"
type input "49000"
type input "49 500"
type input "49500"
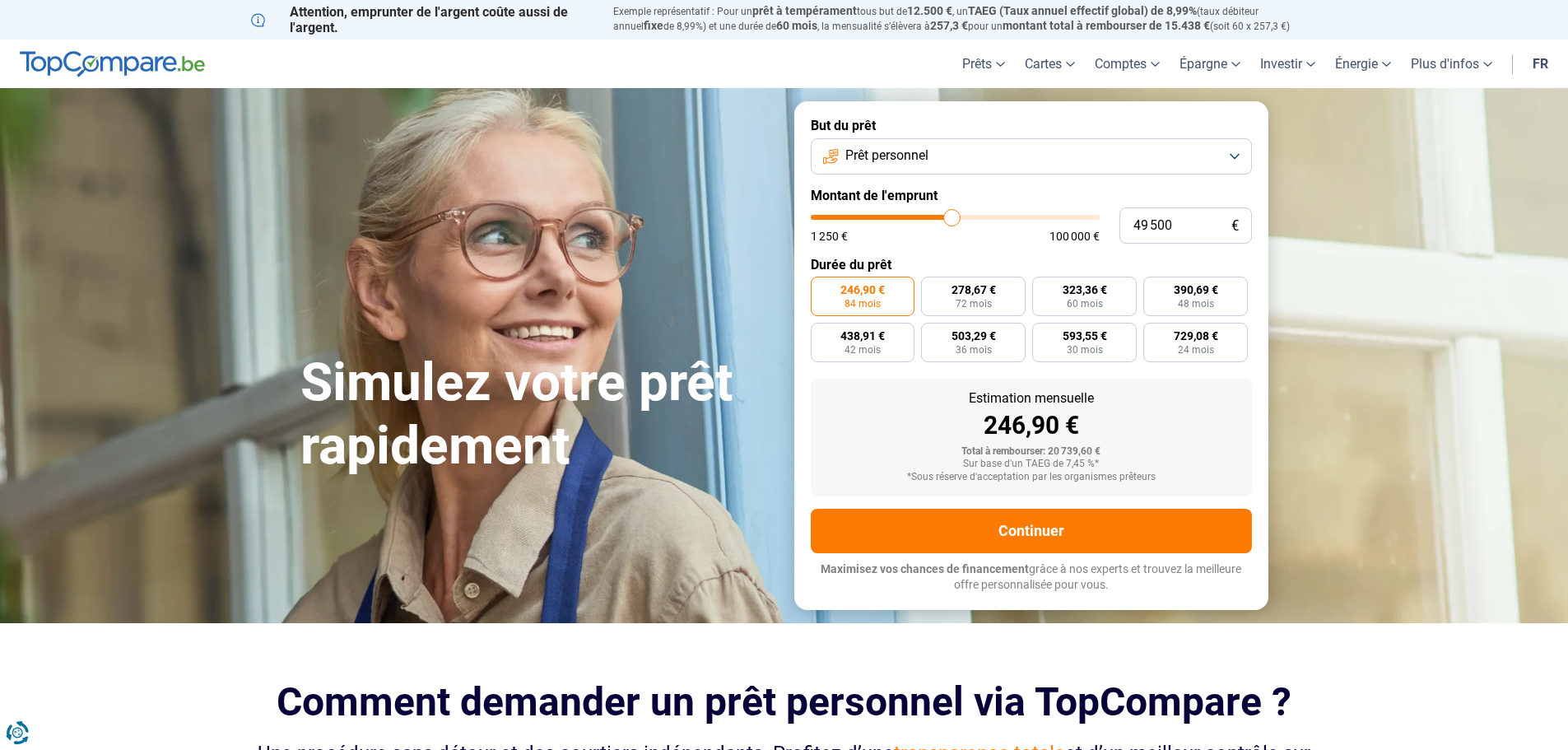
type input "49 750"
type input "49750"
type input "50 000"
drag, startPoint x: 861, startPoint y: 212, endPoint x: 953, endPoint y: 213, distance: 92.0
type input "50000"
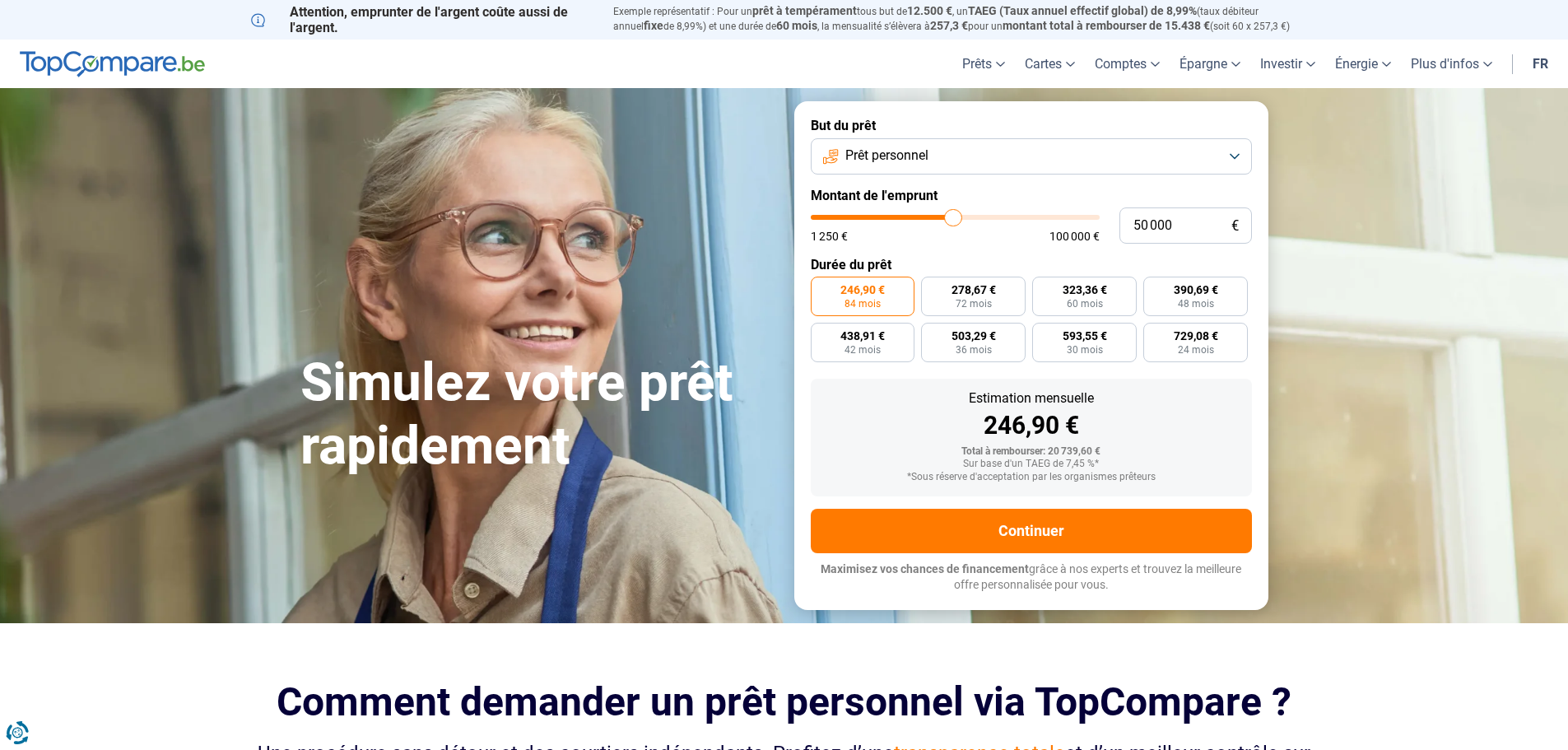
click at [953, 215] on input "range" at bounding box center [955, 217] width 289 height 5
radio input "false"
click at [938, 164] on button "Prêt personnel" at bounding box center [1031, 156] width 441 height 37
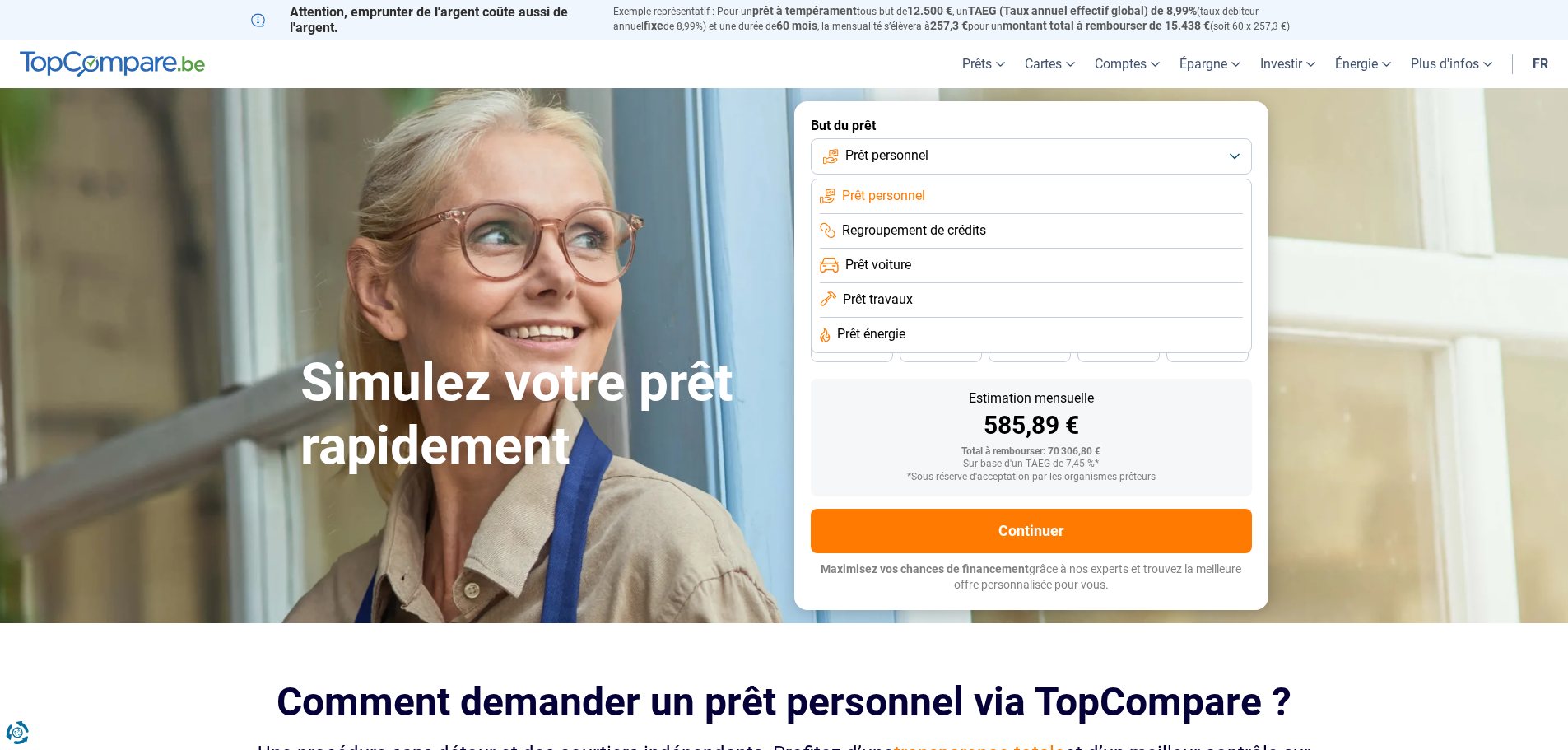
click at [947, 225] on span "Regroupement de crédits" at bounding box center [914, 230] width 144 height 18
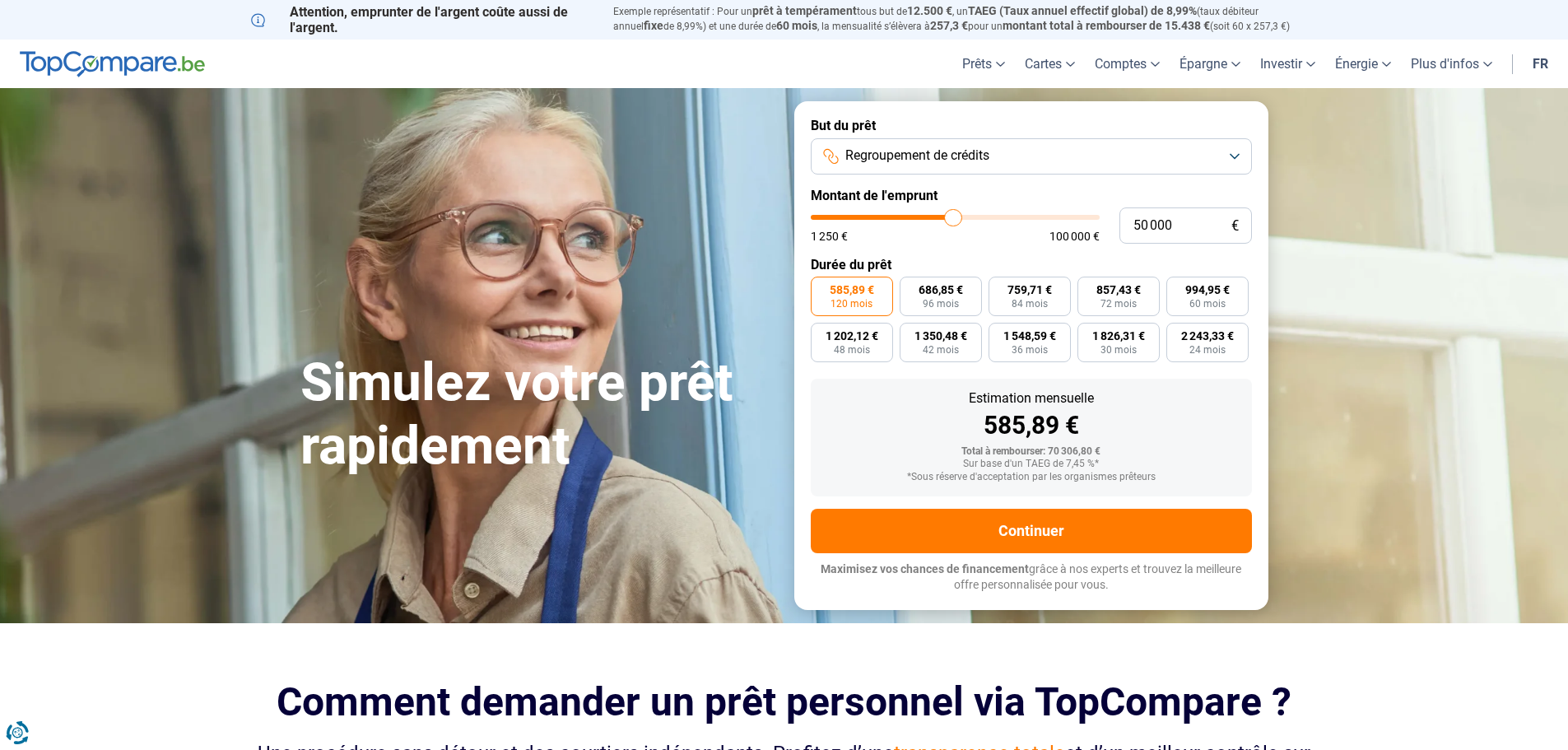
type input "51 250"
type input "51250"
type input "51 000"
type input "51000"
type input "50 500"
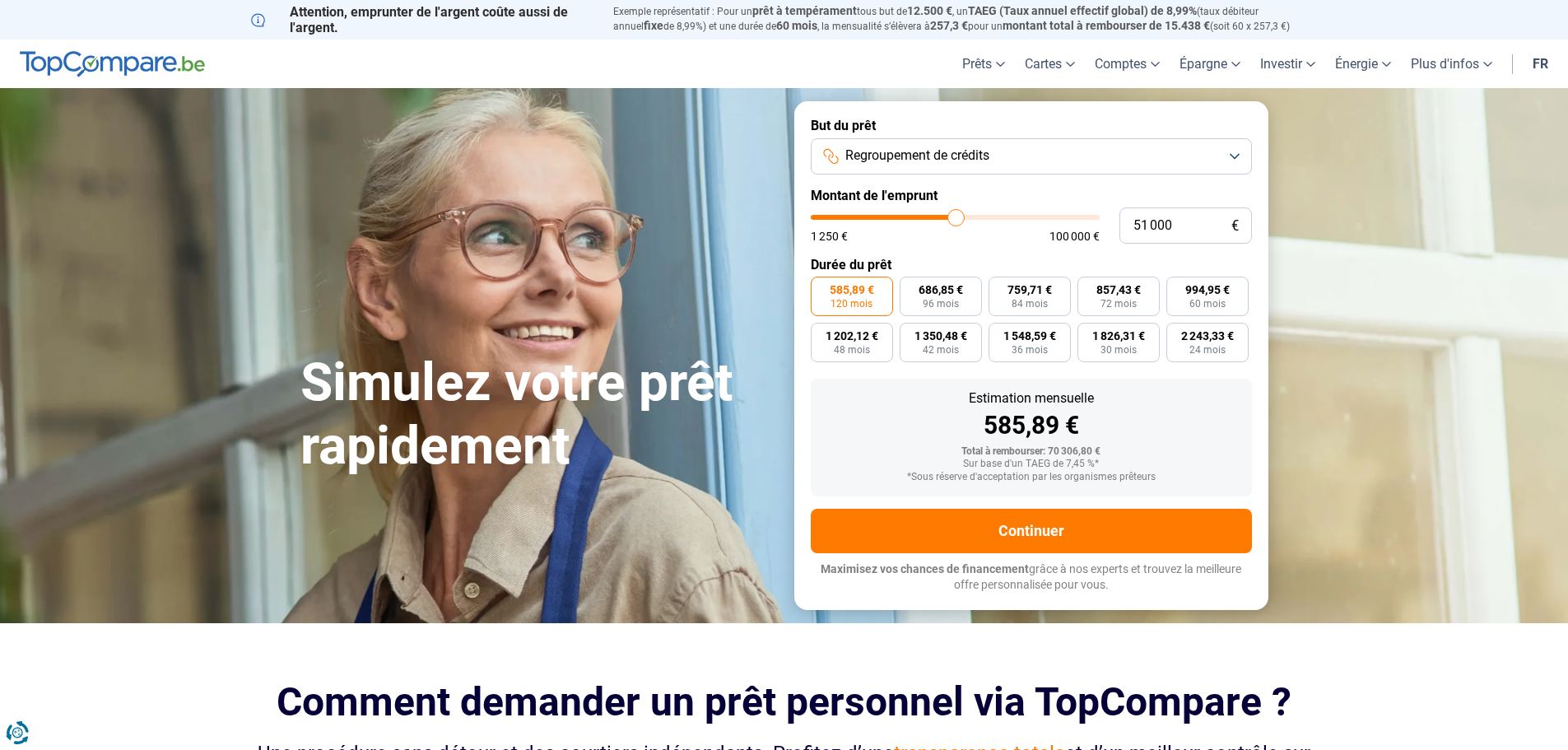
type input "50500"
type input "50 250"
type input "50250"
type input "50 000"
type input "50000"
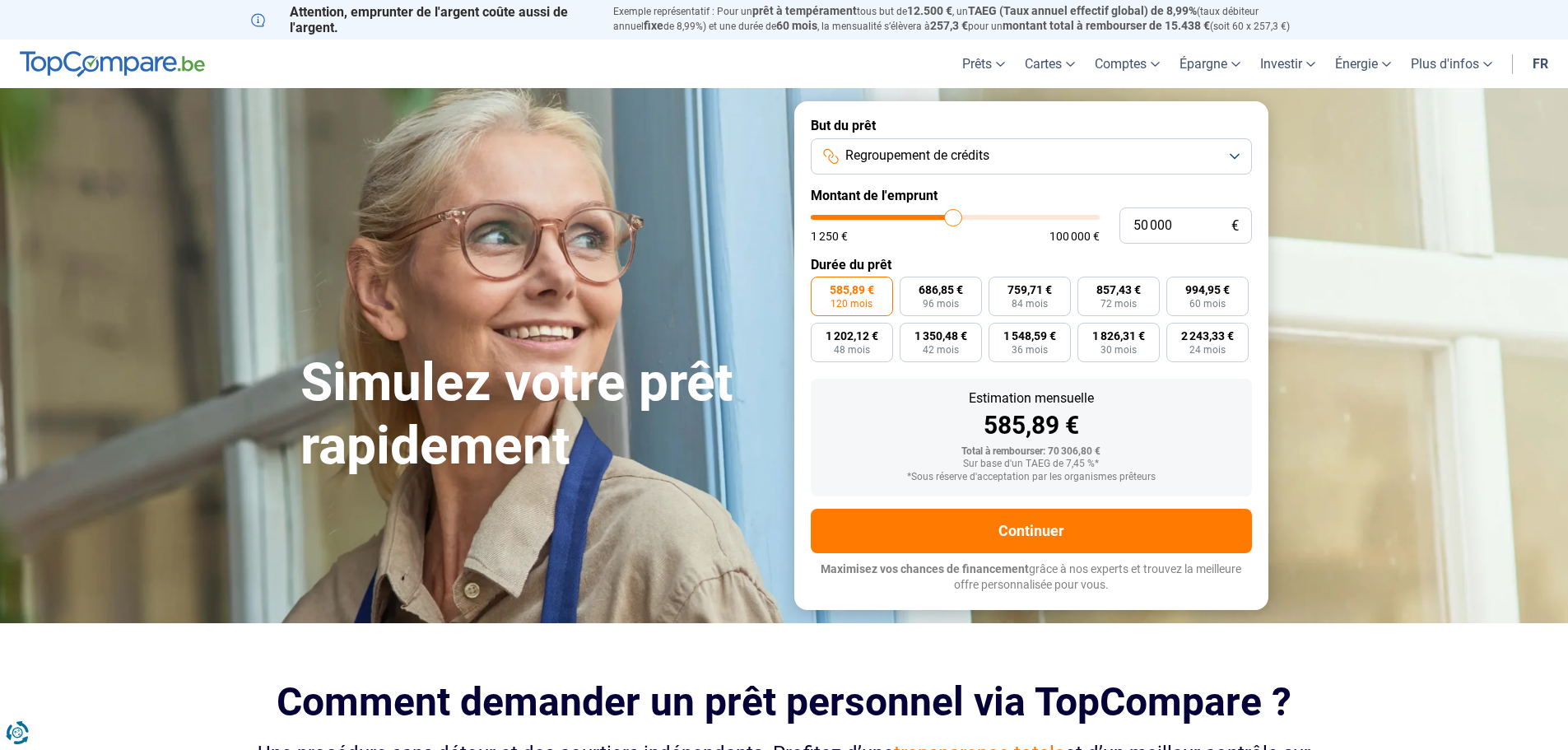
type input "49 750"
type input "49750"
type input "49 500"
type input "49500"
click at [951, 219] on input "range" at bounding box center [955, 217] width 289 height 5
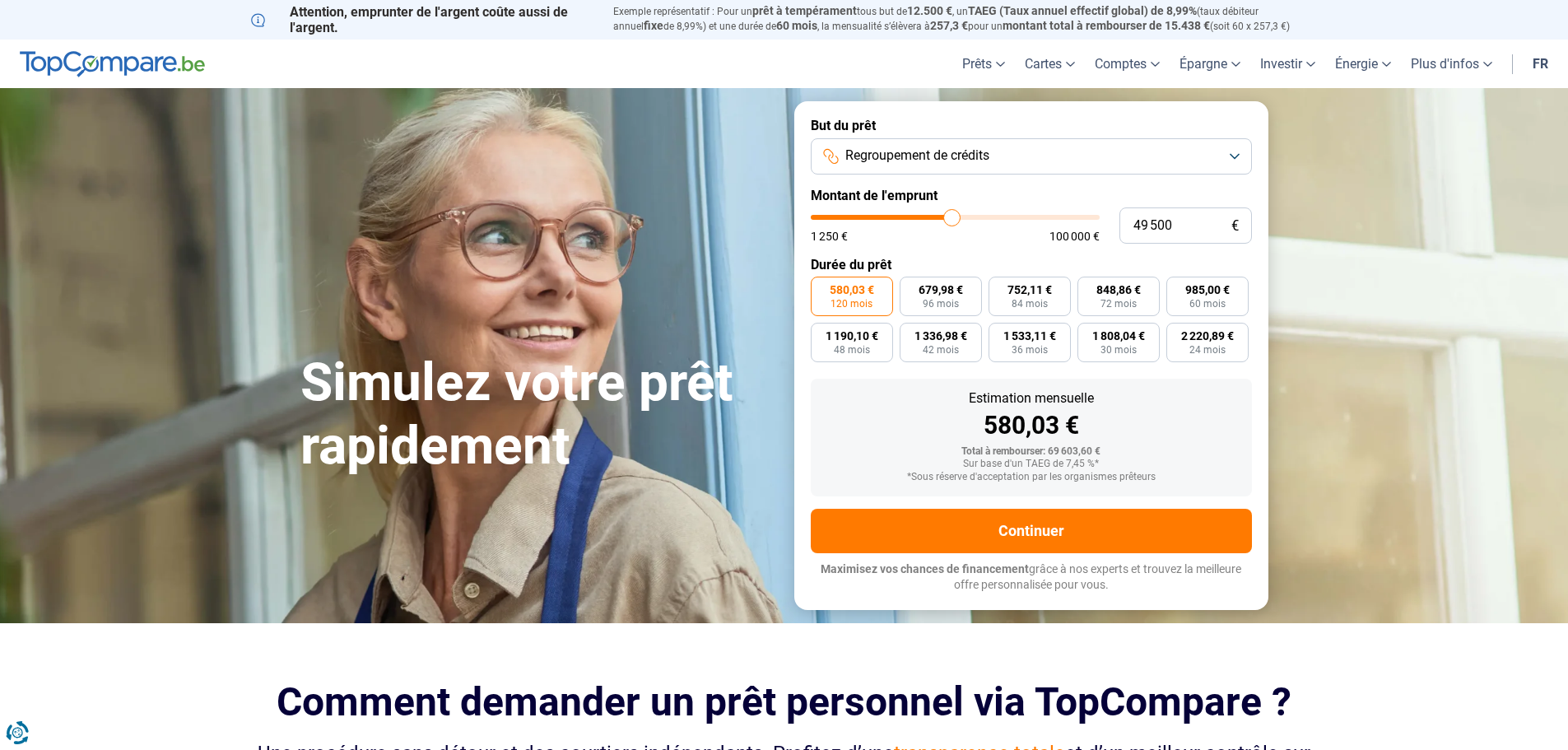
type input "49 750"
type input "49750"
type input "50 000"
type input "50000"
type input "50 250"
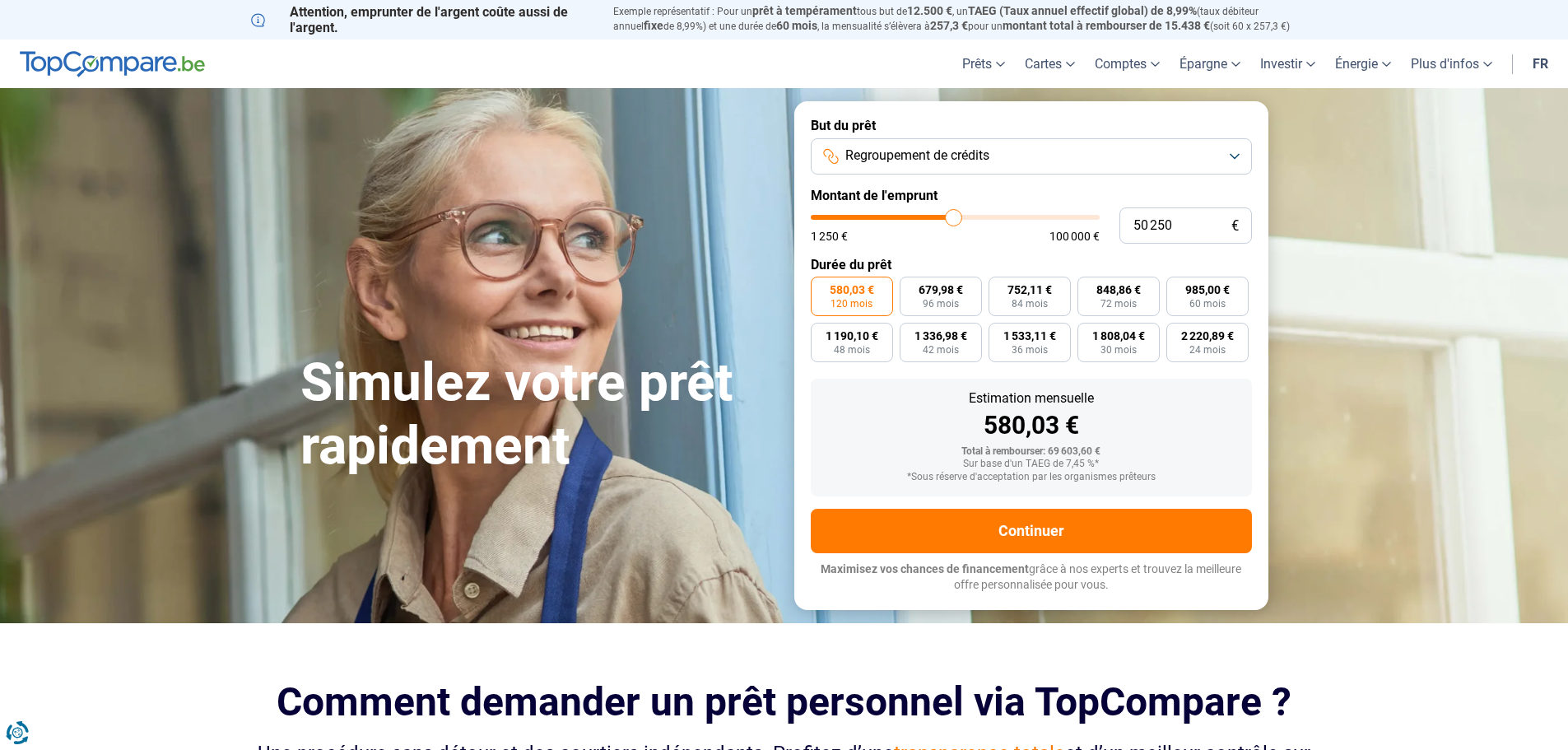
type input "50250"
click at [954, 219] on input "range" at bounding box center [955, 217] width 289 height 5
